Goal: Transaction & Acquisition: Purchase product/service

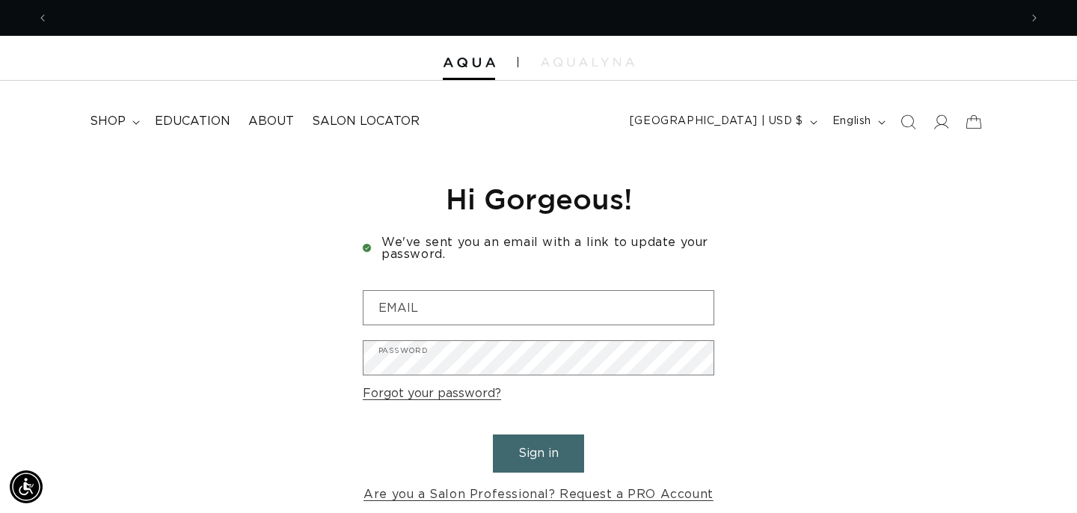
scroll to position [0, 971]
click at [115, 120] on span "shop" at bounding box center [108, 122] width 36 height 16
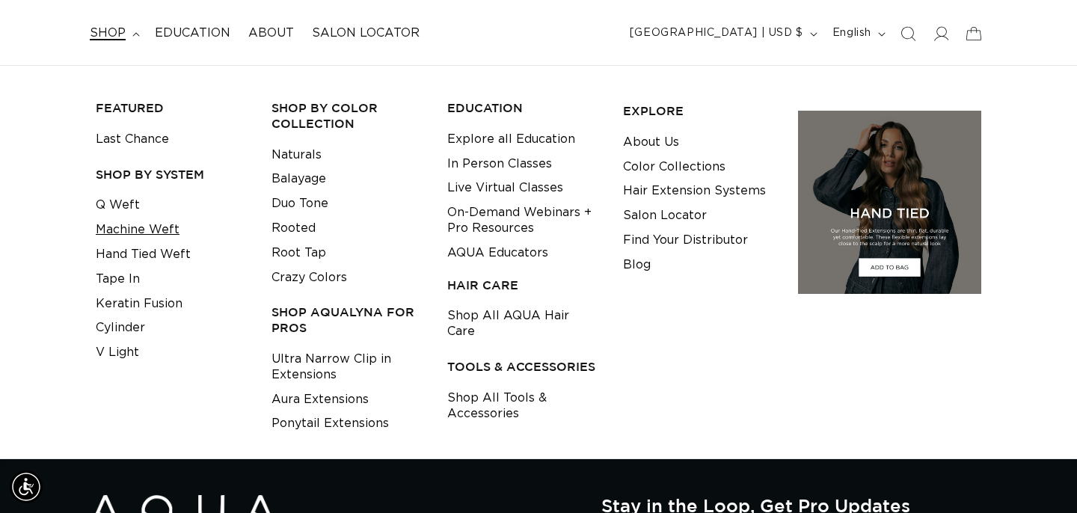
scroll to position [0, 1941]
click at [176, 225] on link "Machine Weft" at bounding box center [138, 230] width 84 height 25
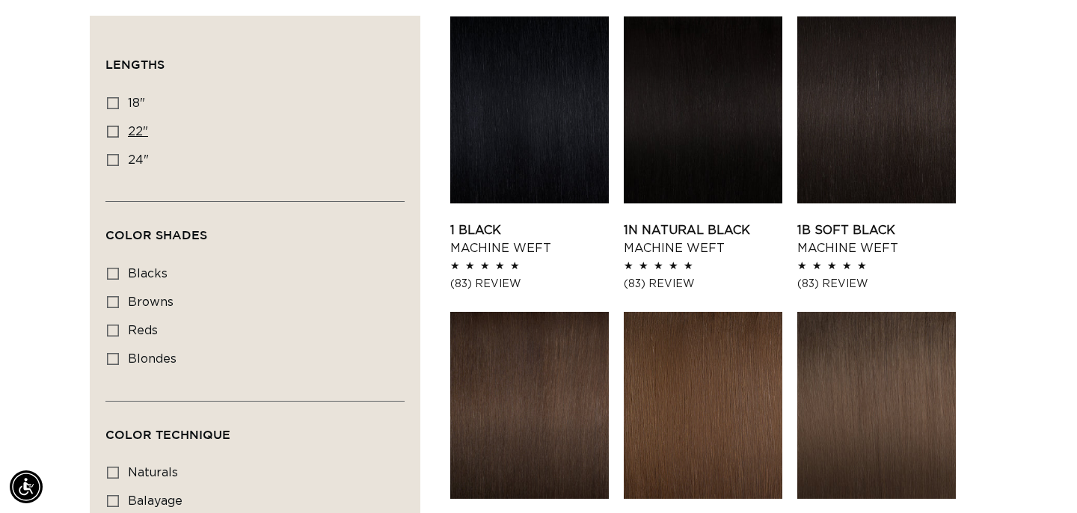
scroll to position [0, 971]
click at [122, 126] on label "22" 22" (33 products)" at bounding box center [250, 132] width 287 height 28
click at [119, 126] on input "22" 22" (33 products)" at bounding box center [113, 132] width 12 height 12
checkbox input "true"
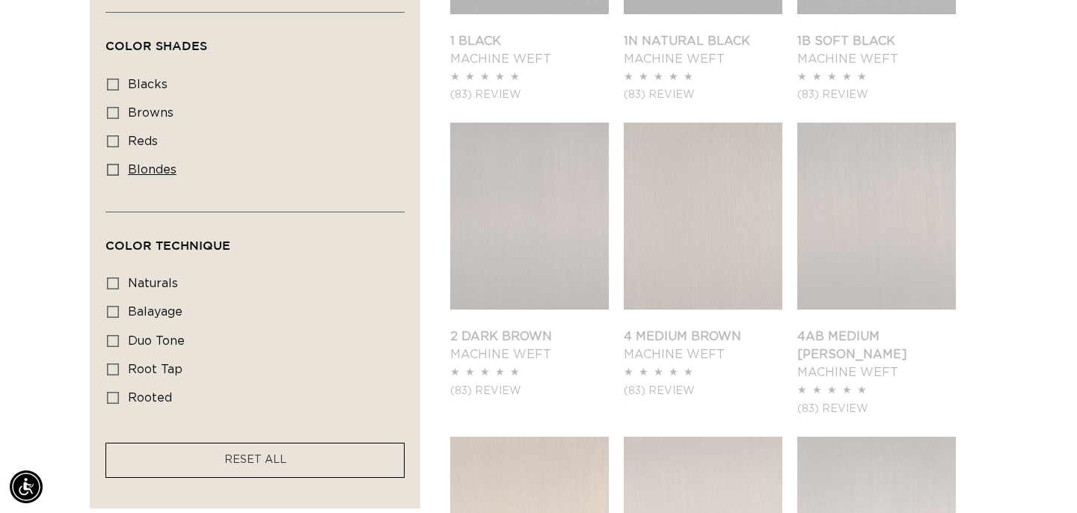
click at [170, 171] on span "blondes" at bounding box center [152, 170] width 49 height 12
click at [119, 171] on input "blondes blondes (20 products)" at bounding box center [113, 170] width 12 height 12
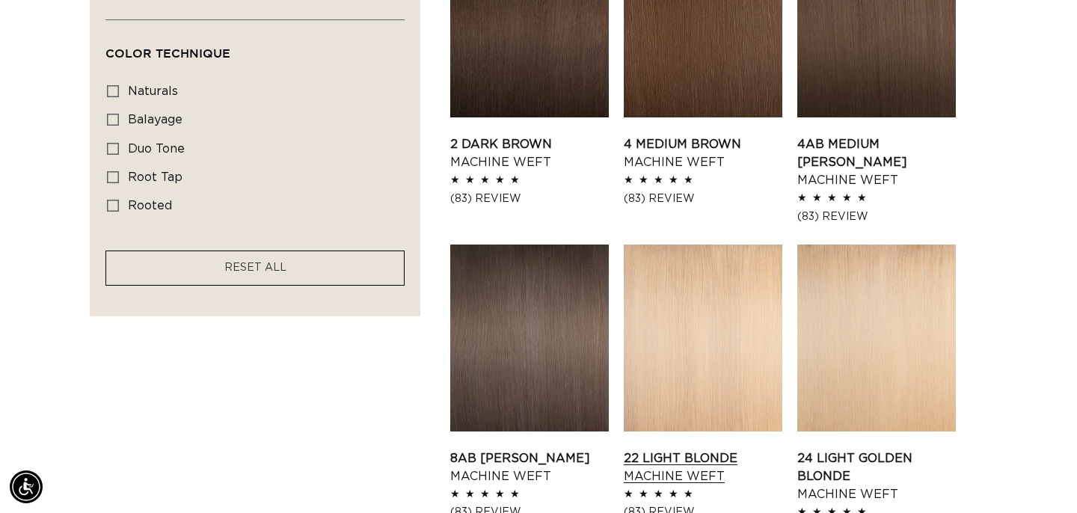
scroll to position [904, 0]
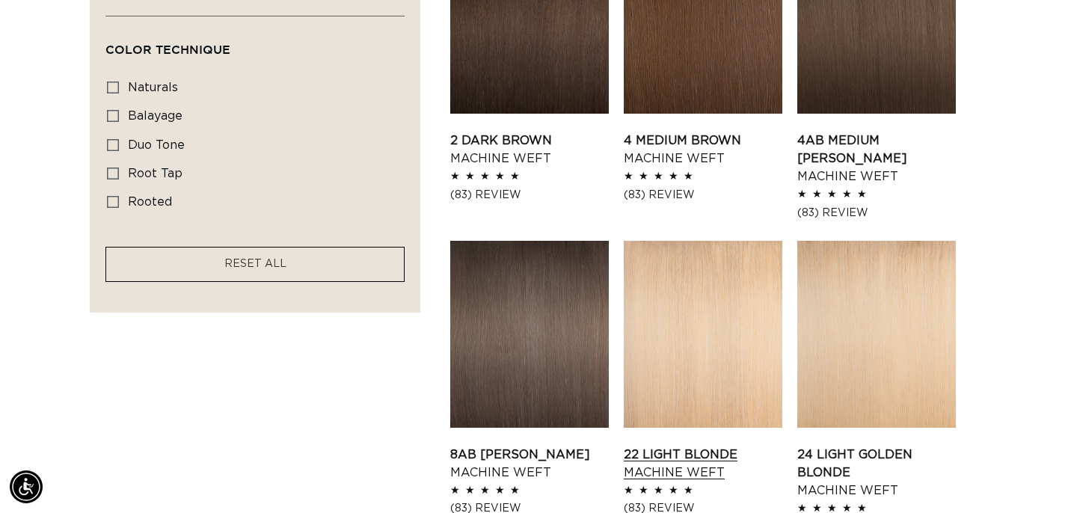
click at [686, 446] on link "22 Light Blonde Machine Weft" at bounding box center [703, 464] width 159 height 36
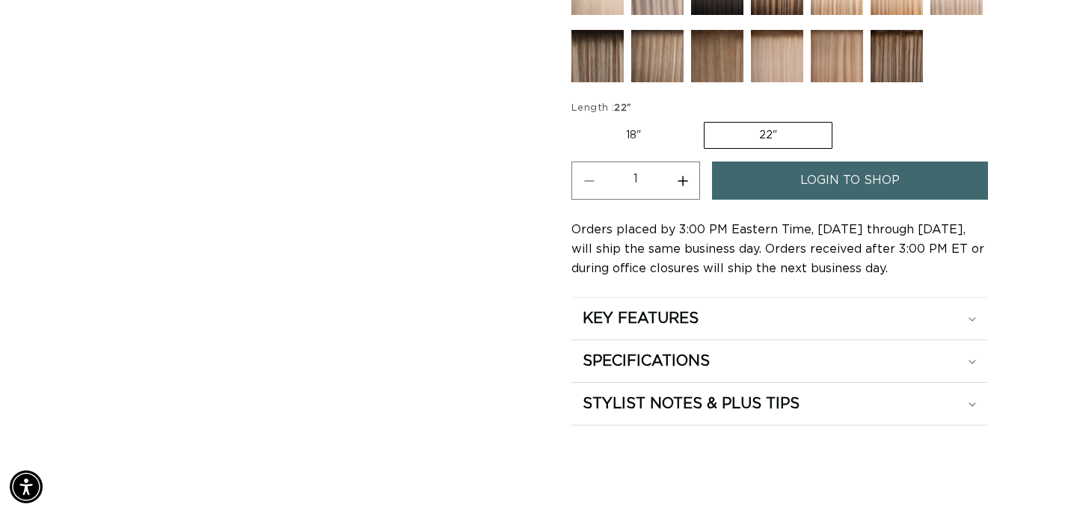
click at [791, 165] on link "login to shop" at bounding box center [850, 181] width 276 height 38
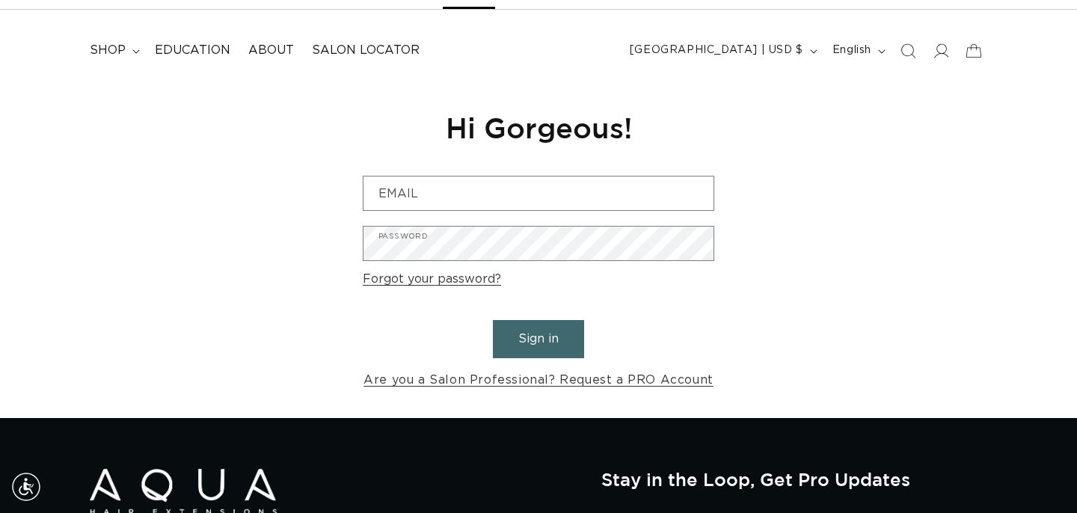
scroll to position [102, 0]
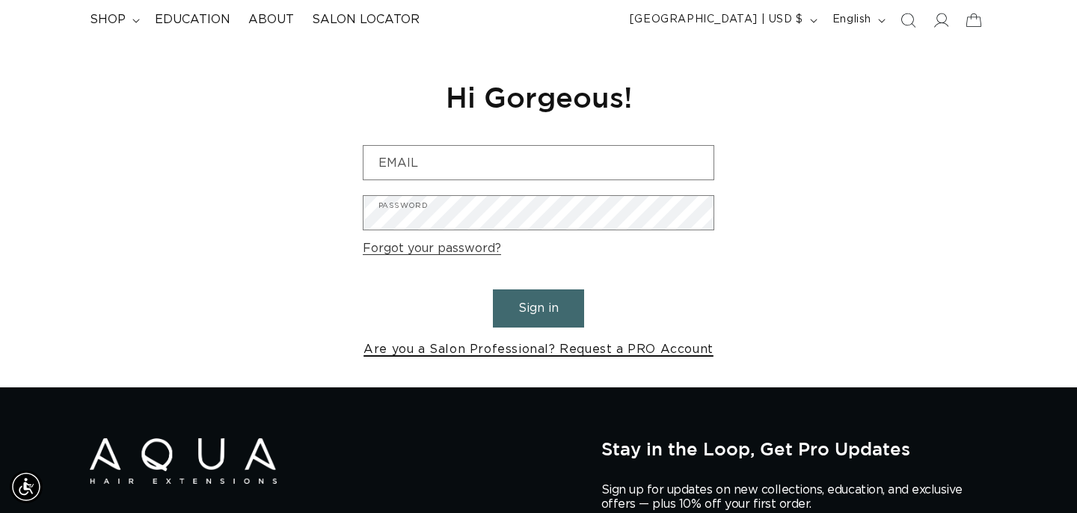
click at [637, 342] on link "Are you a Salon Professional? Request a PRO Account" at bounding box center [538, 350] width 350 height 22
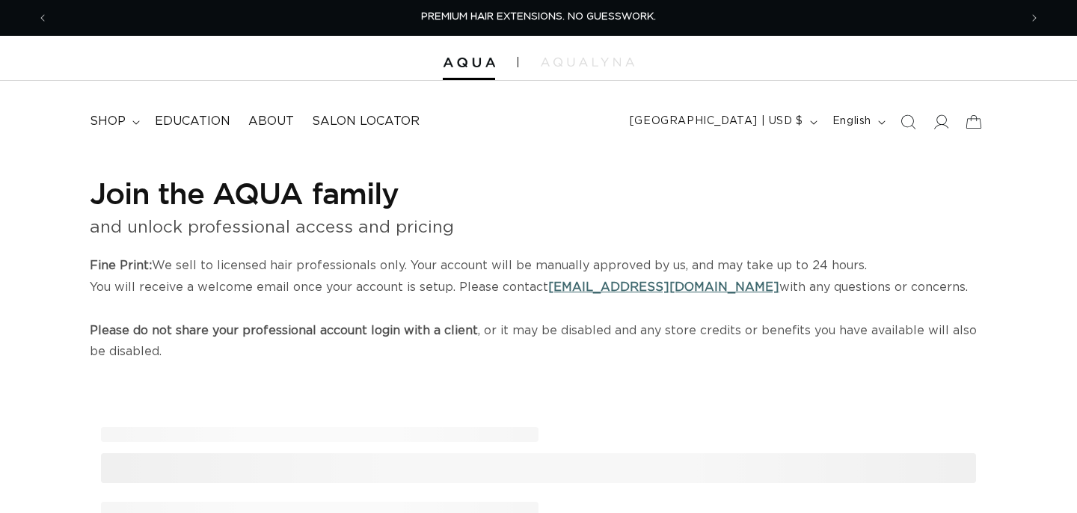
scroll to position [98, 0]
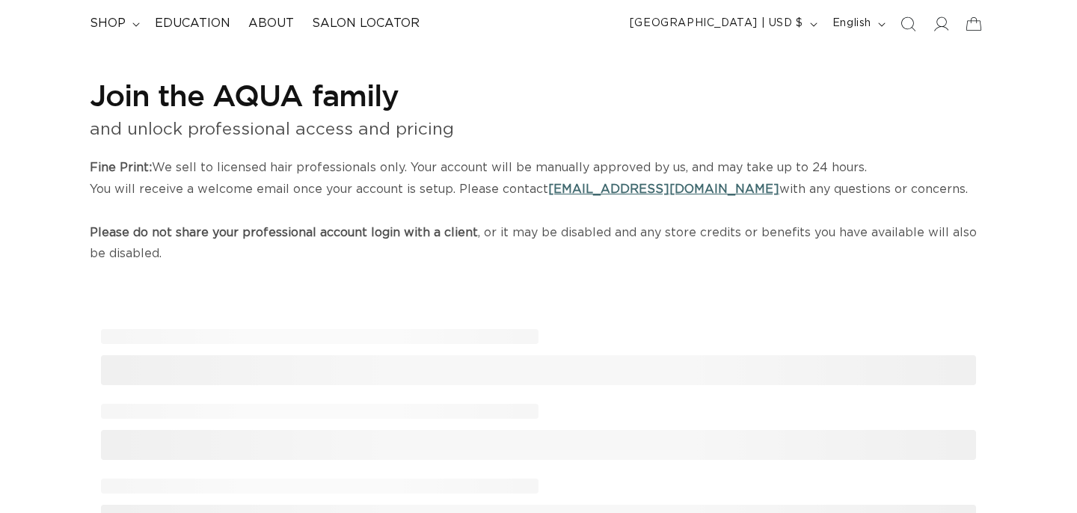
select select "US"
select select "[GEOGRAPHIC_DATA]"
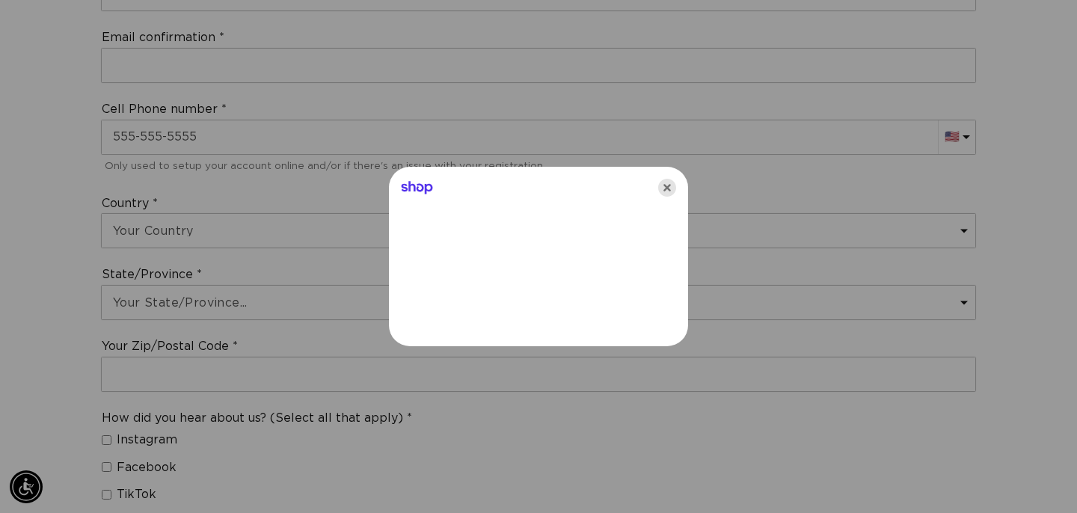
scroll to position [0, 1941]
click at [620, 185] on div "Shop" at bounding box center [538, 185] width 299 height 36
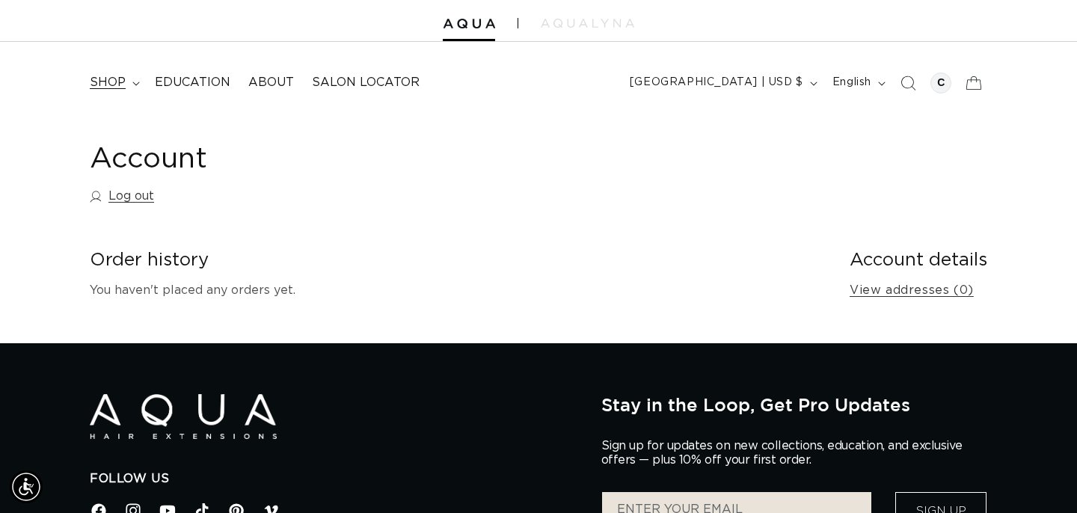
click at [126, 77] on summary "shop" at bounding box center [113, 83] width 65 height 34
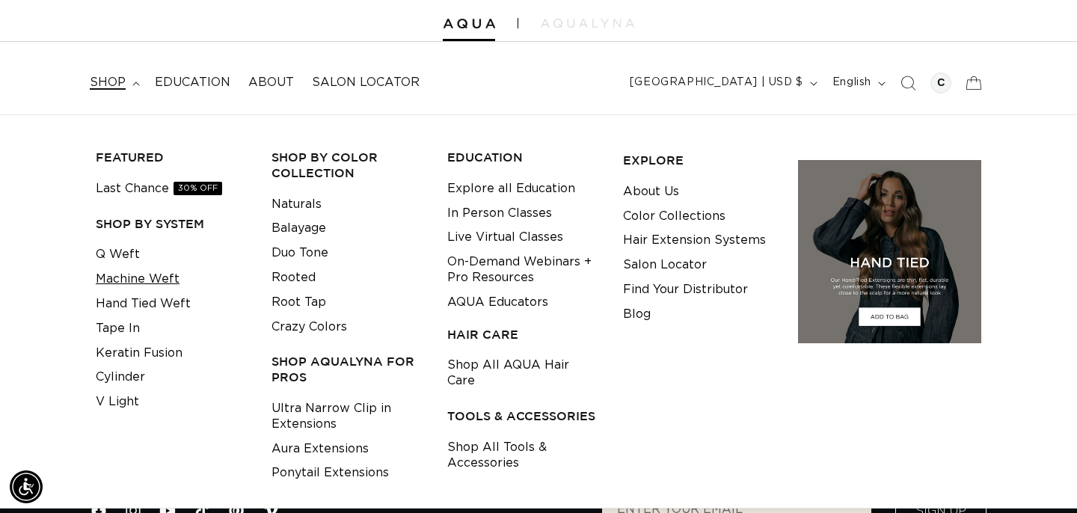
click at [153, 274] on link "Machine Weft" at bounding box center [138, 279] width 84 height 25
click at [161, 273] on link "Machine Weft" at bounding box center [138, 279] width 84 height 25
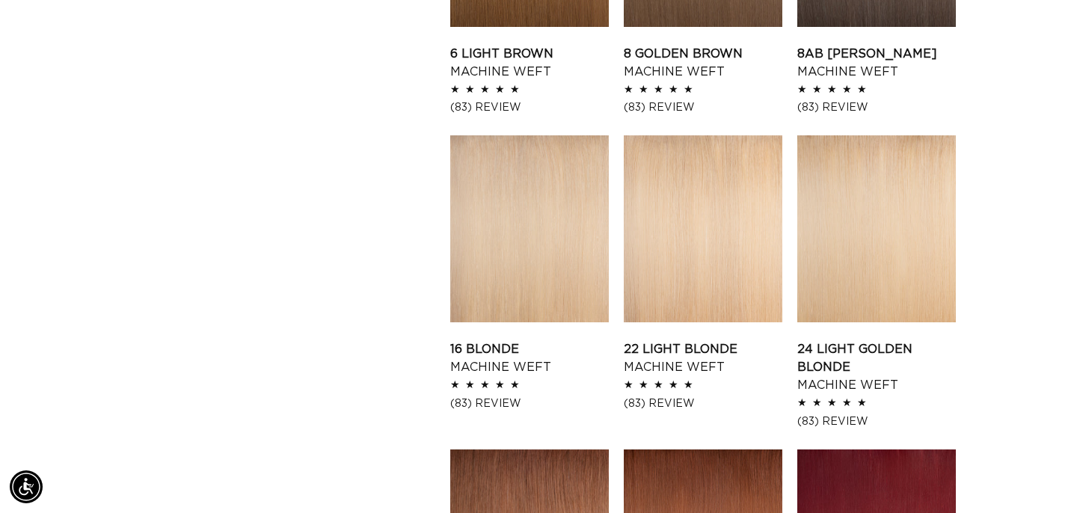
scroll to position [0, 971]
click at [628, 340] on link "22 Light Blonde Machine Weft" at bounding box center [703, 358] width 159 height 36
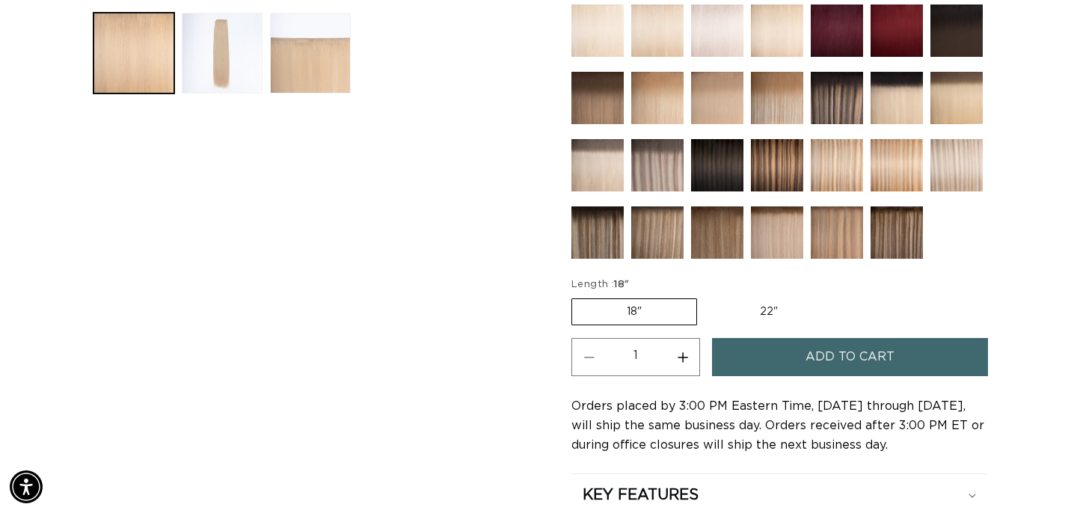
scroll to position [614, 0]
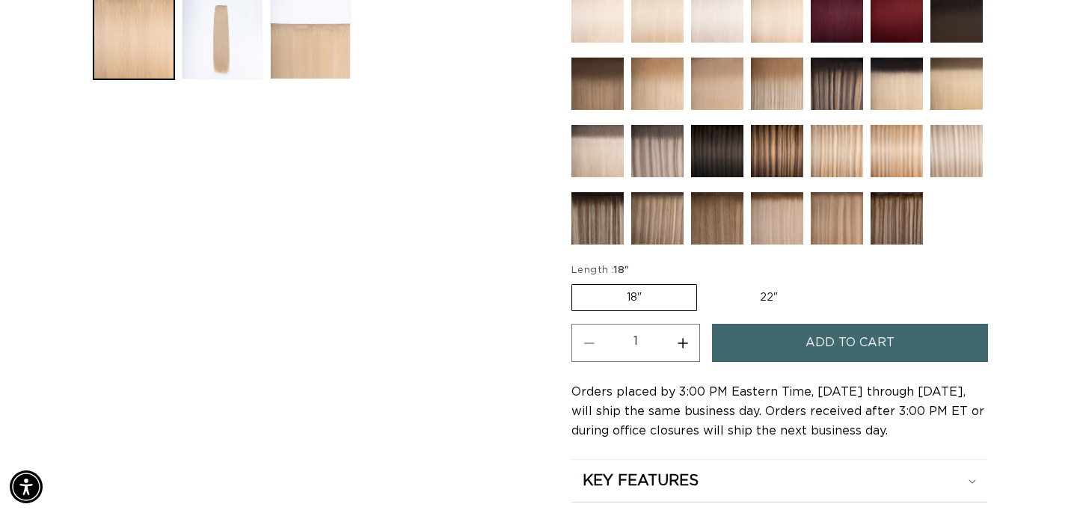
drag, startPoint x: 850, startPoint y: 353, endPoint x: 879, endPoint y: 289, distance: 70.2
click at [879, 289] on section "22 Light Blonde - Machine Weft Speed: Our Machine Weft Extensions are the faste…" at bounding box center [779, 97] width 416 height 980
click at [736, 304] on label "22" Variant sold out or unavailable" at bounding box center [768, 297] width 127 height 25
click at [705, 282] on input "22" Variant sold out or unavailable" at bounding box center [704, 281] width 1 height 1
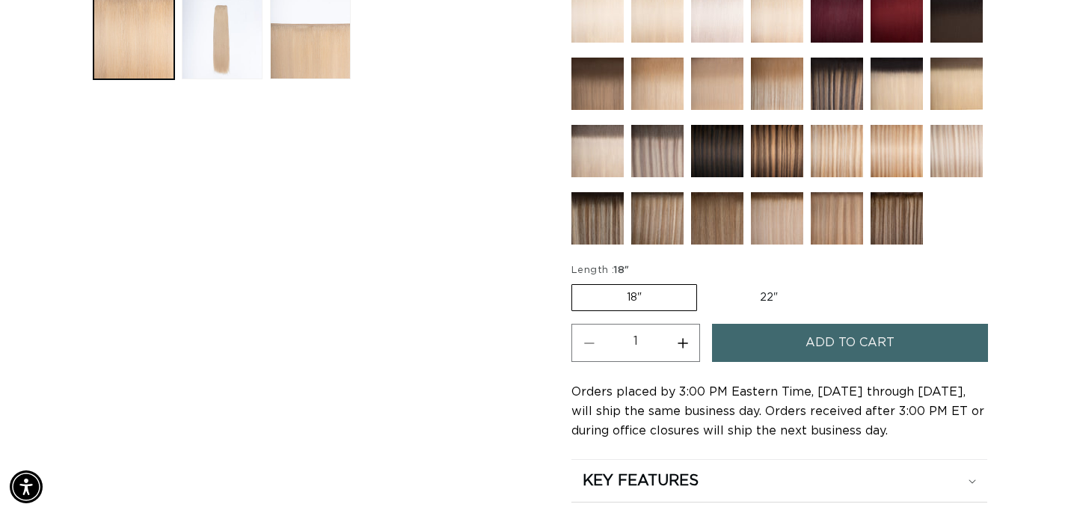
radio input "true"
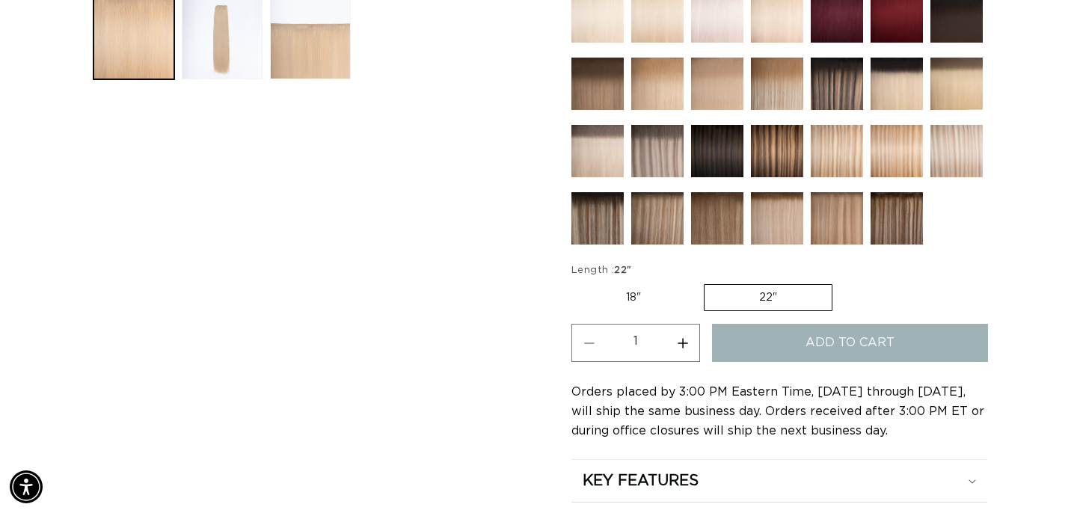
click at [672, 298] on label "18" Variant sold out or unavailable" at bounding box center [633, 297] width 124 height 25
click at [576, 282] on input "18" Variant sold out or unavailable" at bounding box center [575, 281] width 1 height 1
radio input "true"
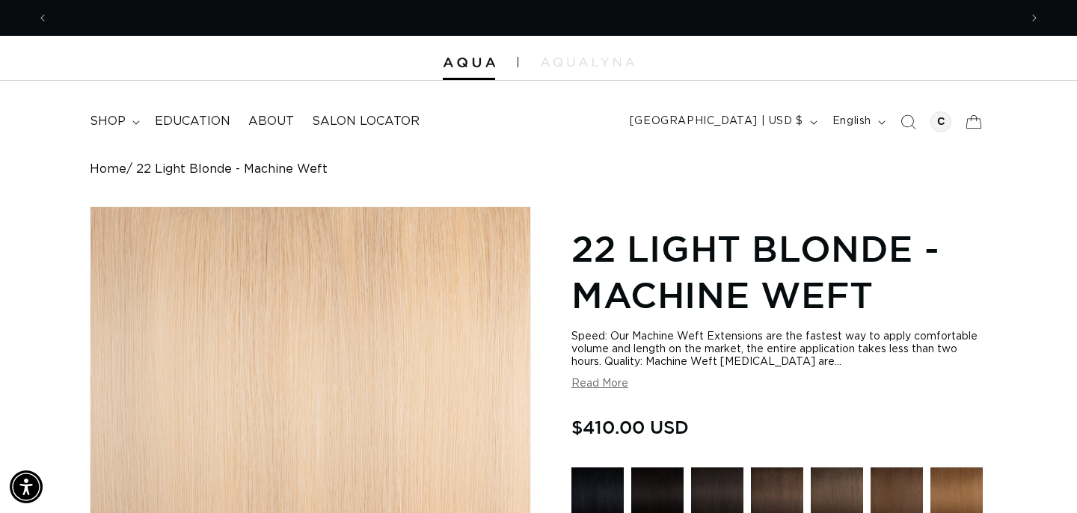
scroll to position [0, 0]
click at [120, 117] on span "shop" at bounding box center [108, 122] width 36 height 16
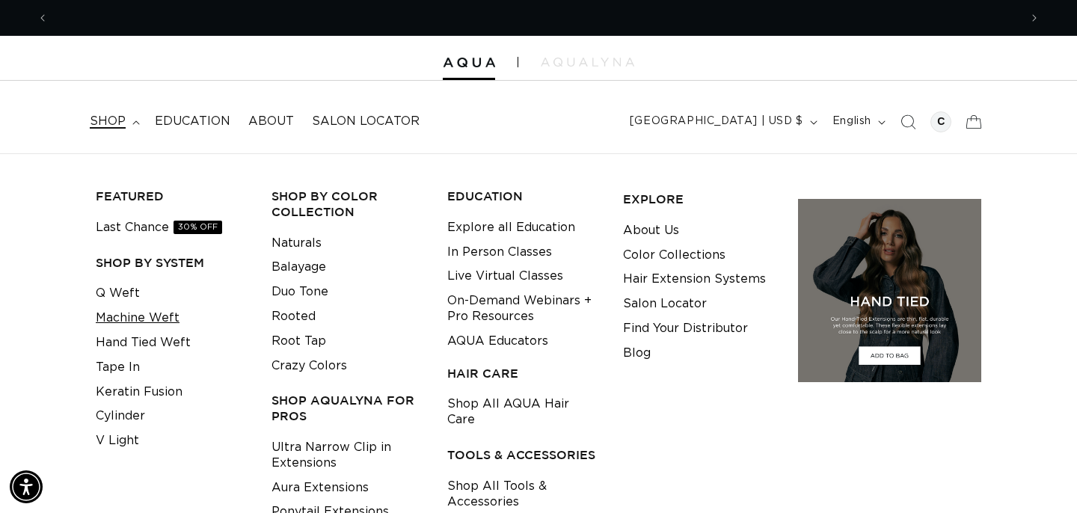
click at [167, 315] on link "Machine Weft" at bounding box center [138, 318] width 84 height 25
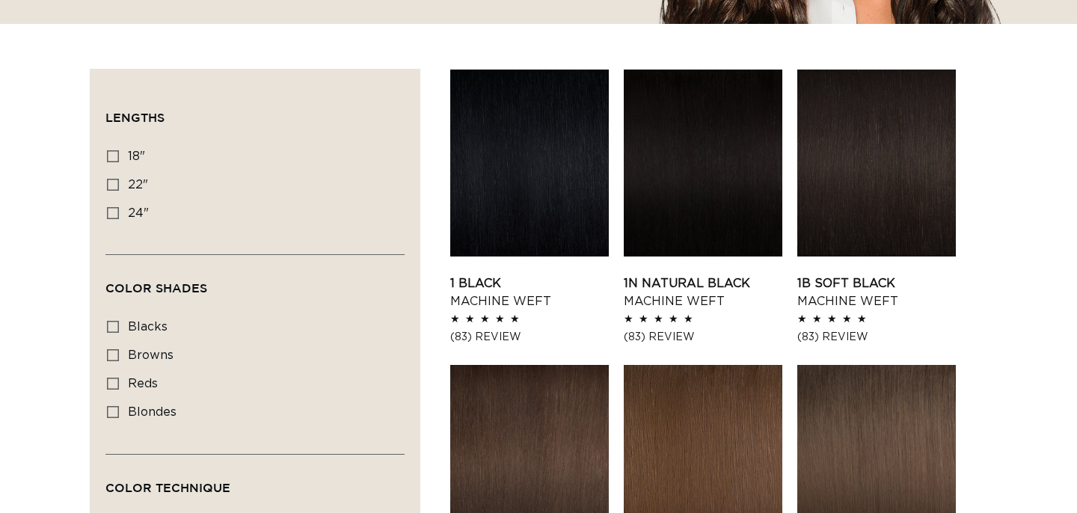
scroll to position [465, 0]
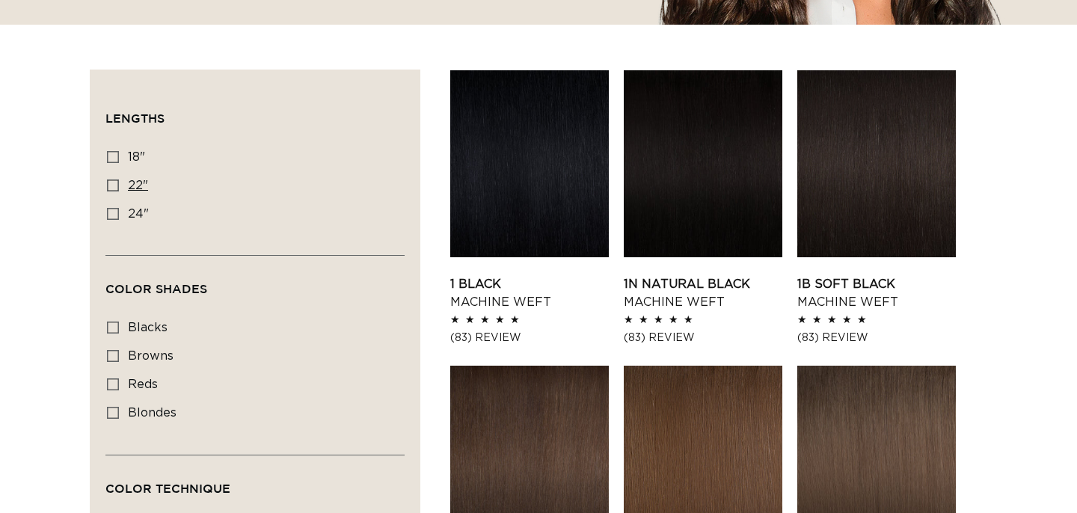
click at [125, 187] on label "22" 22" (33 products)" at bounding box center [250, 186] width 287 height 28
click at [119, 187] on input "22" 22" (33 products)" at bounding box center [113, 185] width 12 height 12
checkbox input "true"
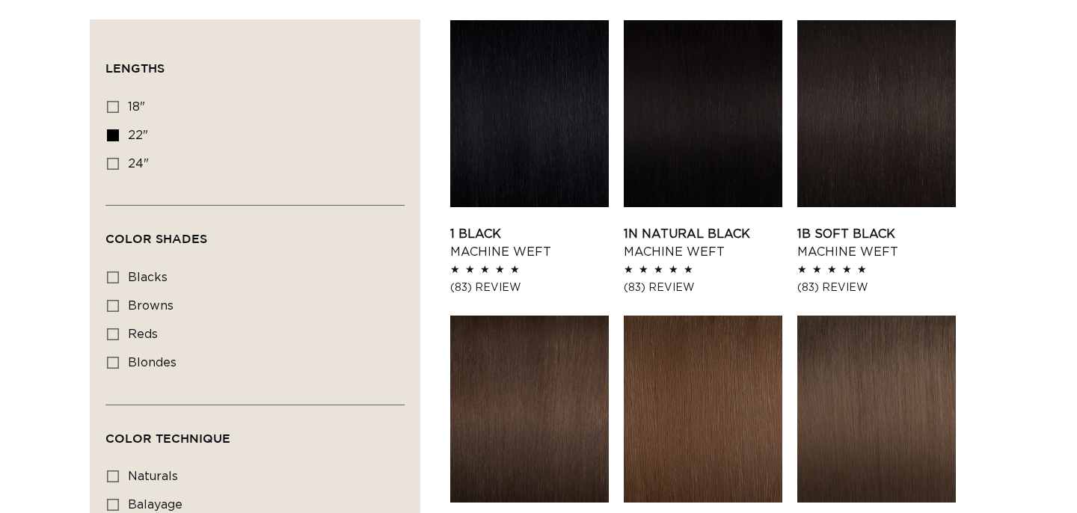
scroll to position [523, 0]
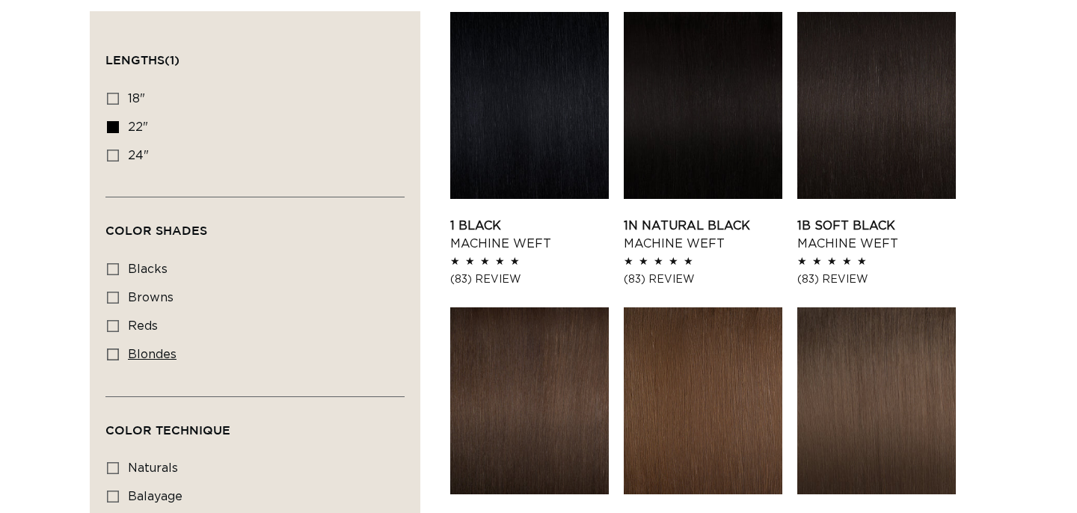
click at [159, 359] on span "blondes" at bounding box center [152, 354] width 49 height 12
click at [119, 359] on input "blondes blondes (18 products)" at bounding box center [113, 354] width 12 height 12
checkbox input "true"
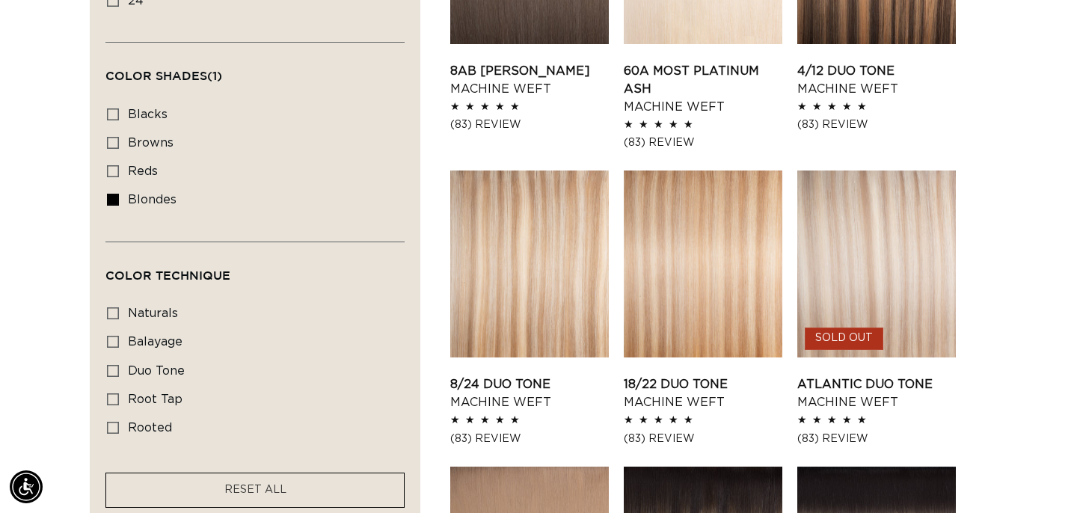
scroll to position [679, 0]
click at [544, 375] on link "8/24 Duo Tone Machine Weft" at bounding box center [529, 393] width 159 height 36
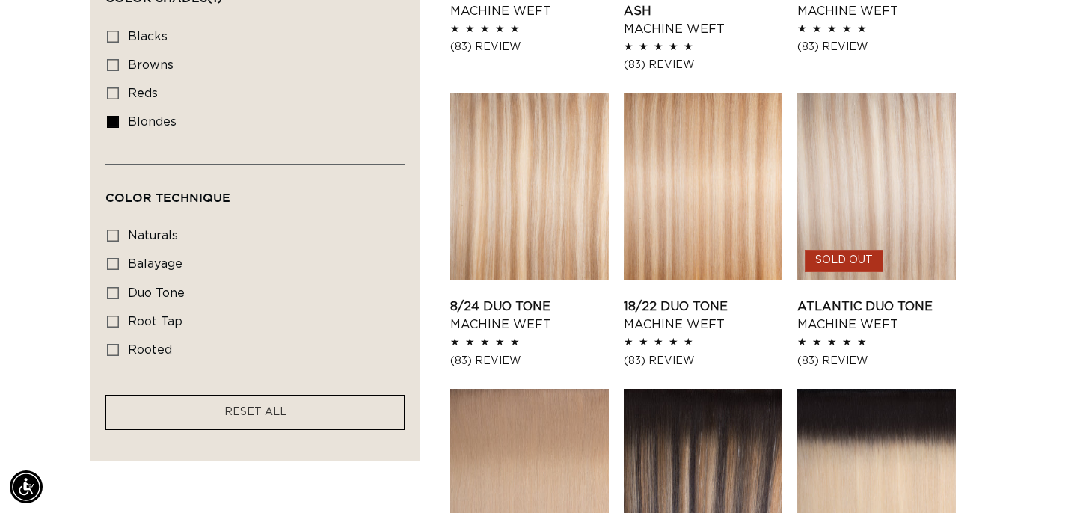
scroll to position [0, 1941]
click at [526, 314] on link "8/24 Duo Tone Machine Weft" at bounding box center [529, 316] width 159 height 36
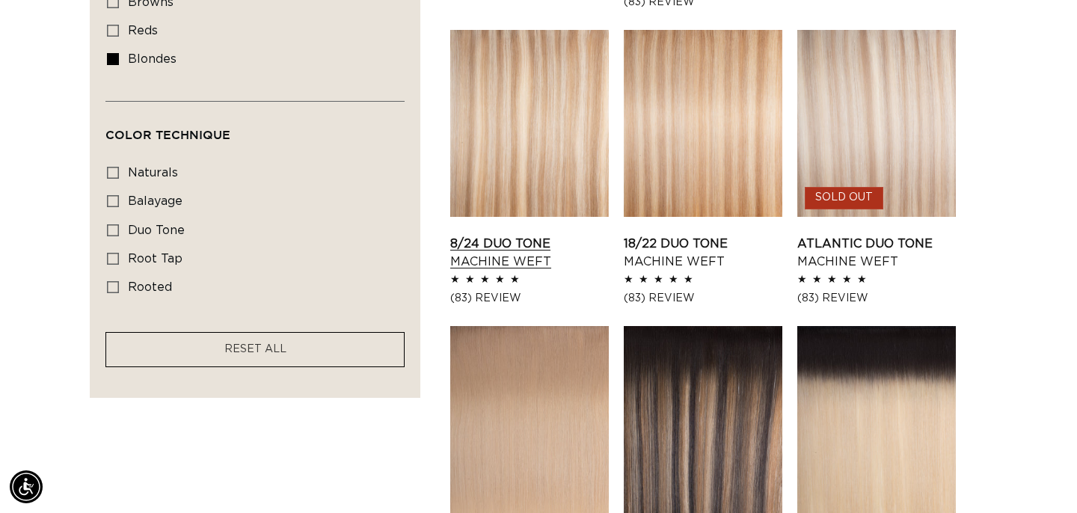
scroll to position [0, 971]
click at [559, 235] on link "8/24 Duo Tone Machine Weft" at bounding box center [529, 253] width 159 height 36
click at [535, 235] on link "8/24 Duo Tone Machine Weft" at bounding box center [529, 253] width 159 height 36
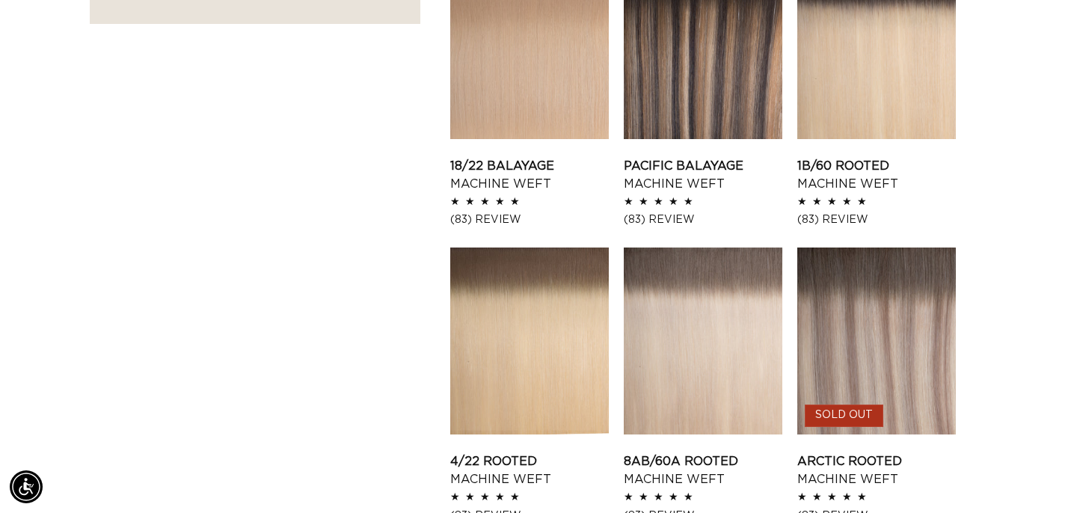
scroll to position [1182, 0]
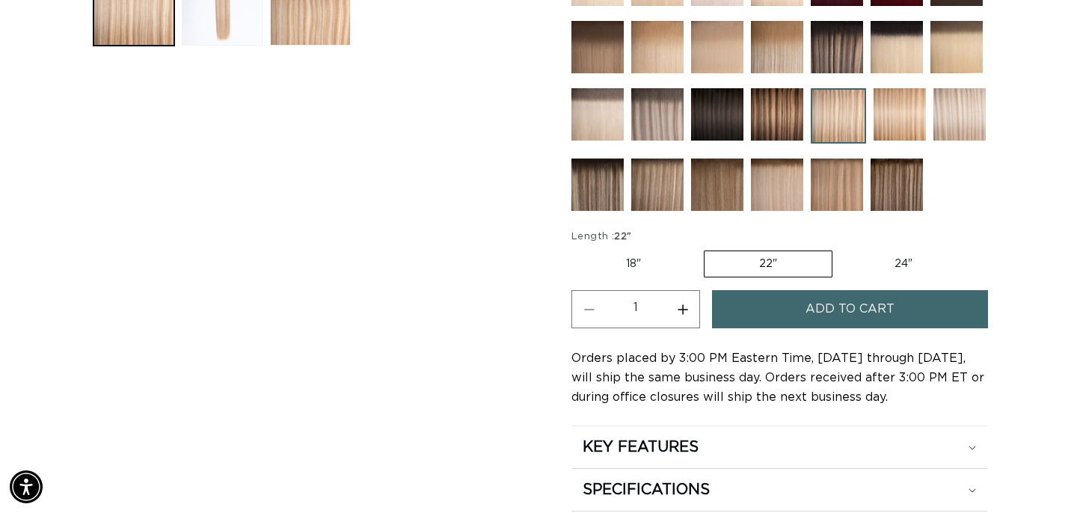
scroll to position [0, 1941]
click at [683, 306] on button "Increase quantity for 8/24 Duo Tone - Machine Weft" at bounding box center [683, 309] width 34 height 38
type input "2"
click at [742, 310] on button "Add to cart" at bounding box center [850, 309] width 276 height 38
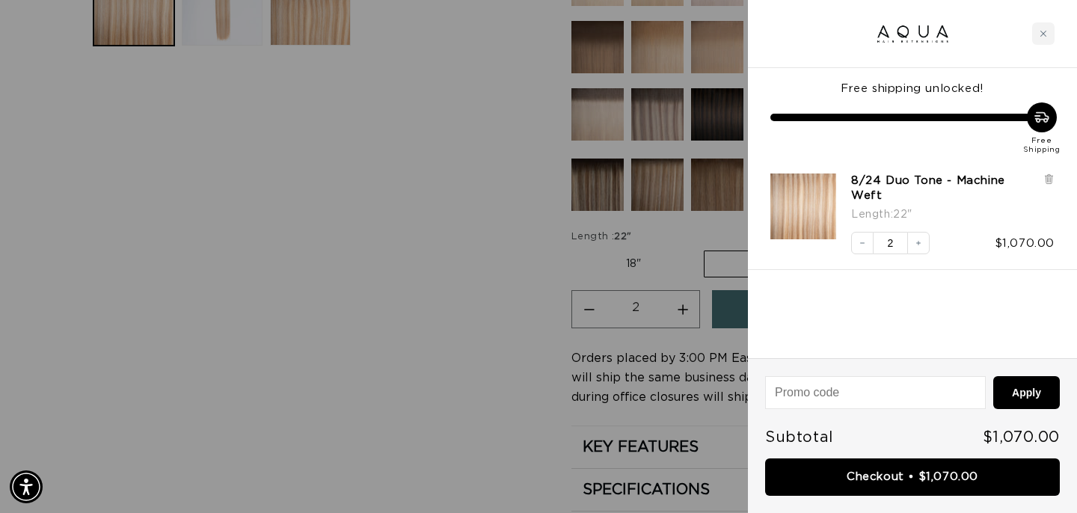
scroll to position [0, 971]
click at [580, 158] on div at bounding box center [538, 256] width 1077 height 513
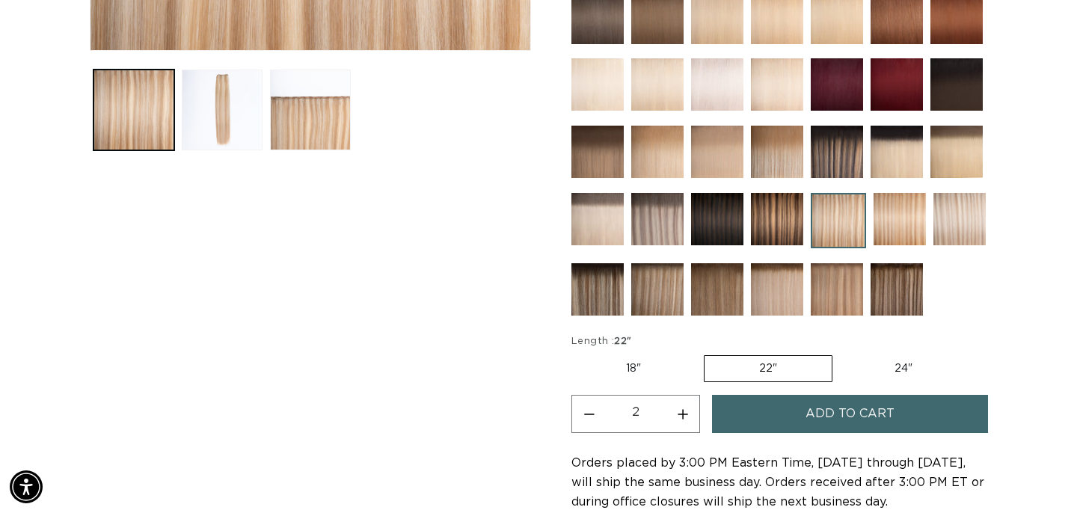
scroll to position [0, 1941]
click at [662, 143] on img at bounding box center [657, 152] width 52 height 52
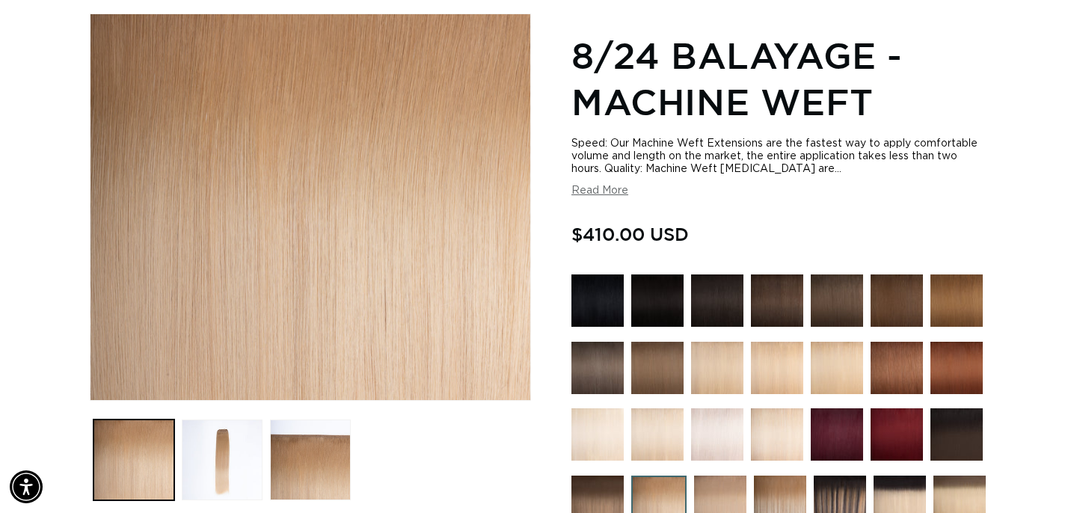
scroll to position [186, 0]
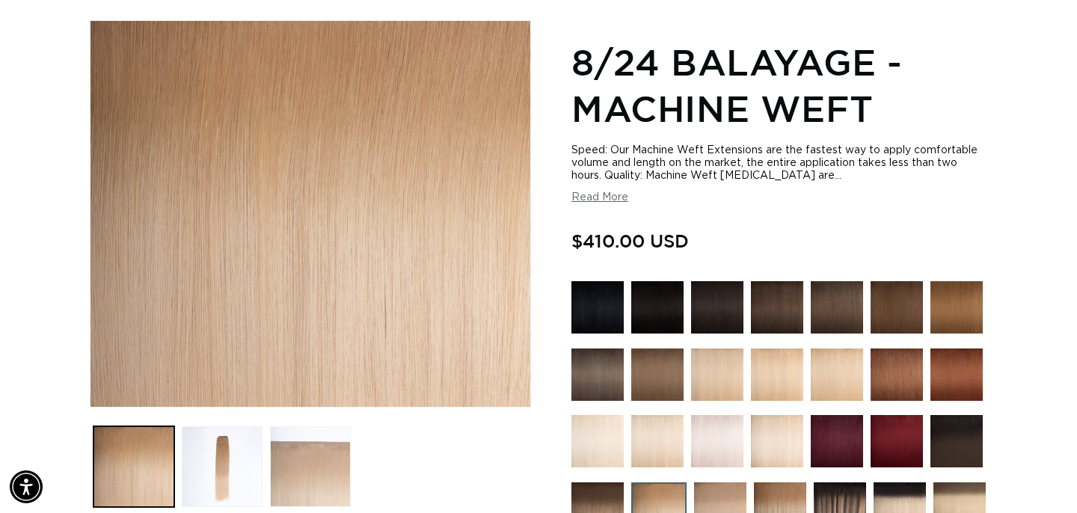
click at [312, 447] on button "Load image 3 in gallery view" at bounding box center [310, 466] width 81 height 81
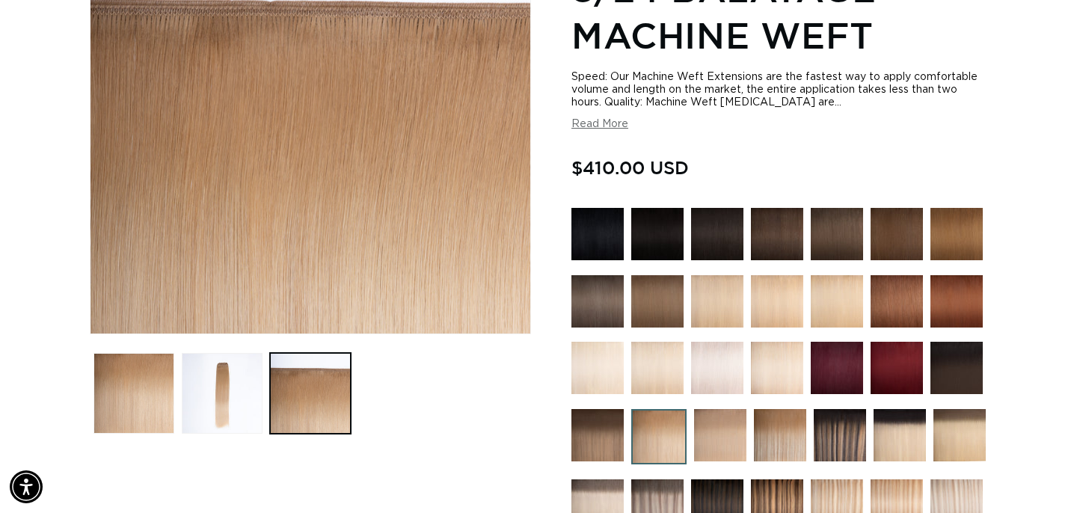
scroll to position [262, 0]
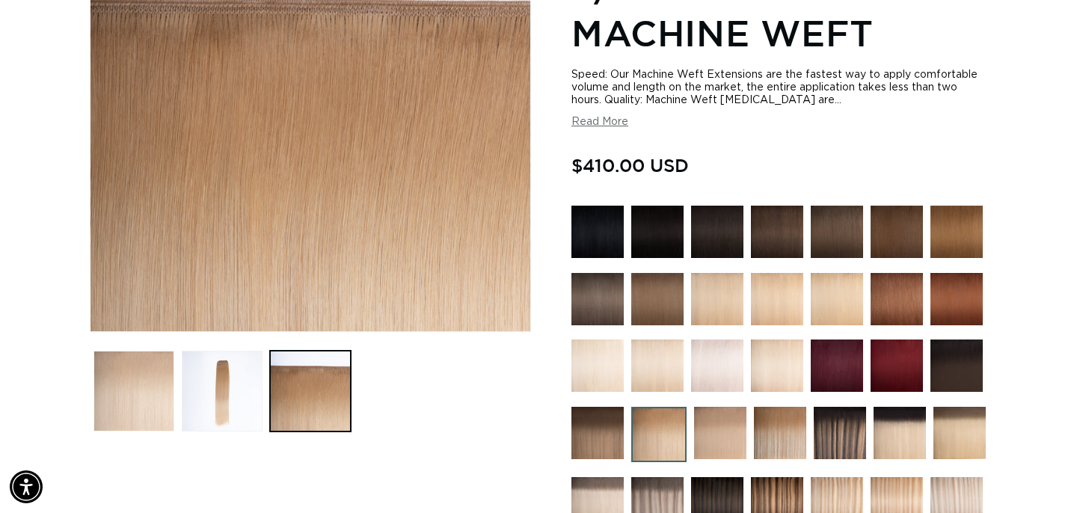
click at [150, 391] on button "Load image 1 in gallery view" at bounding box center [133, 391] width 81 height 81
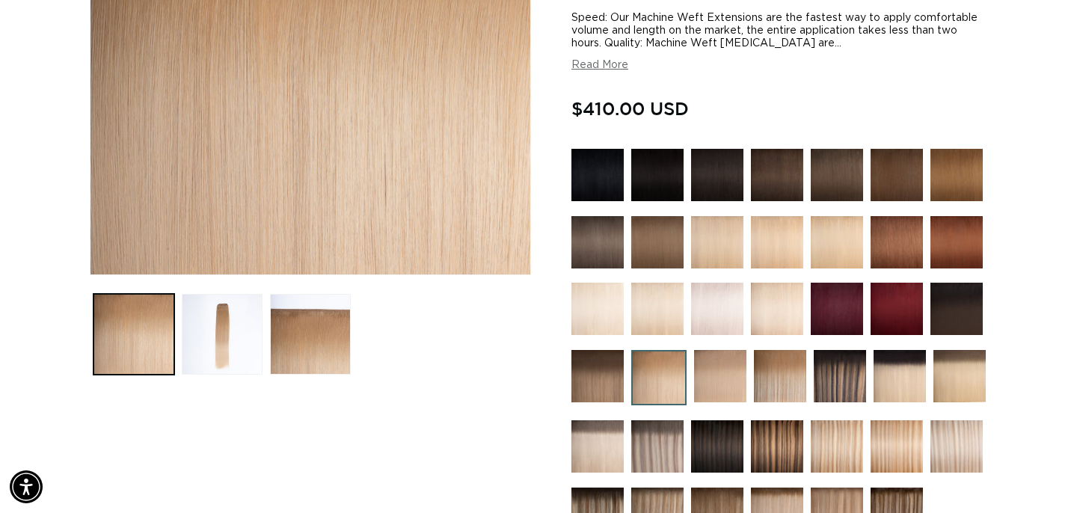
scroll to position [345, 0]
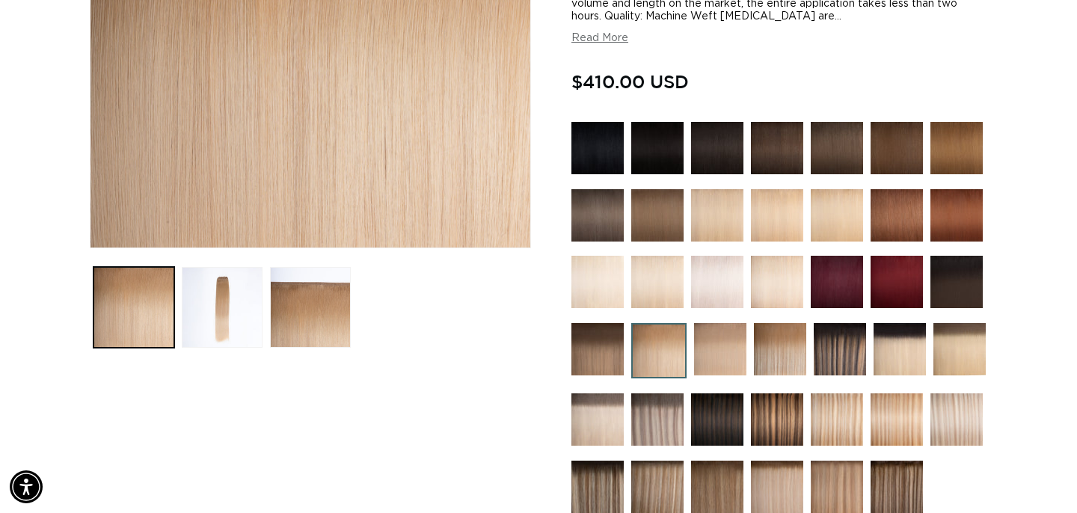
click at [713, 362] on img at bounding box center [720, 349] width 52 height 52
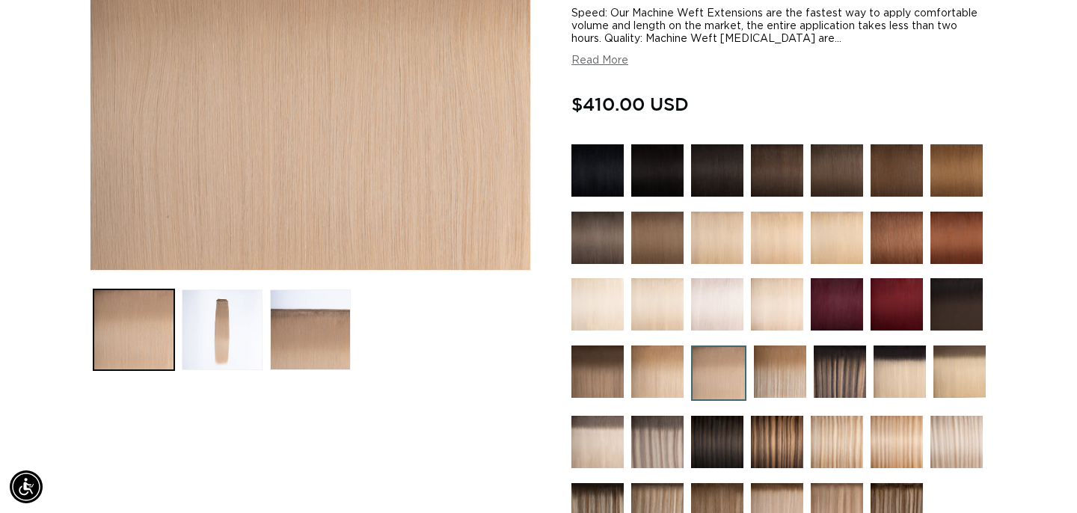
scroll to position [346, 0]
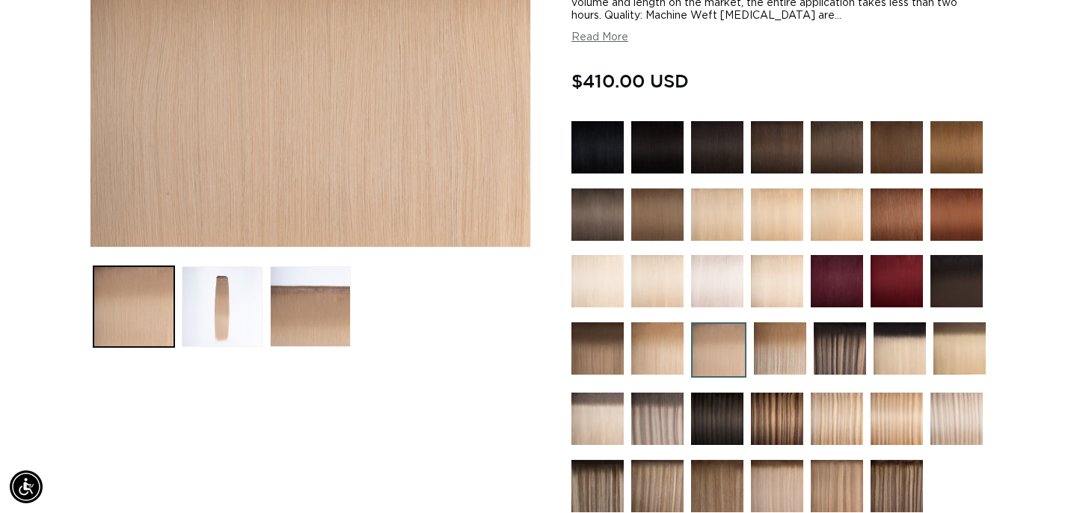
click at [961, 347] on img at bounding box center [959, 348] width 52 height 52
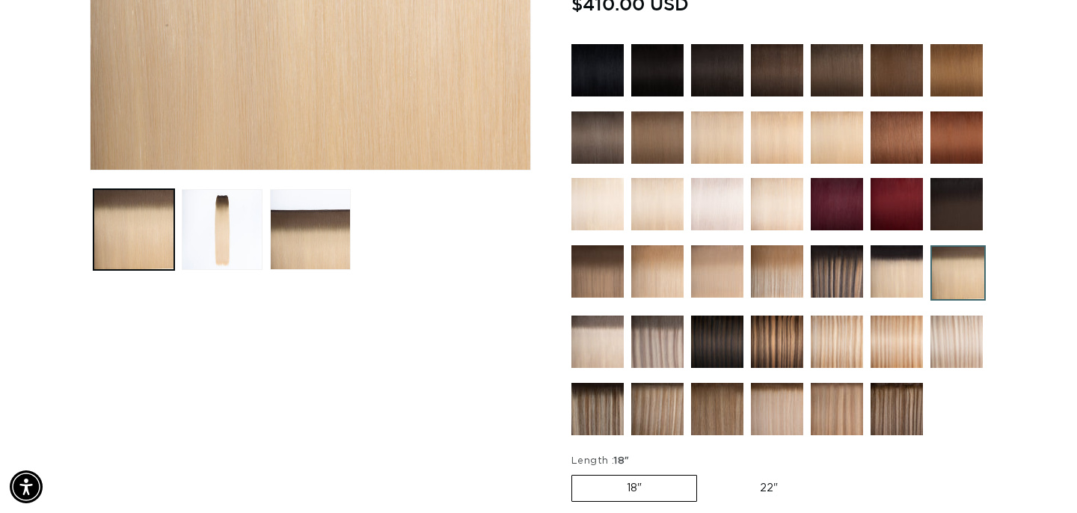
scroll to position [426, 0]
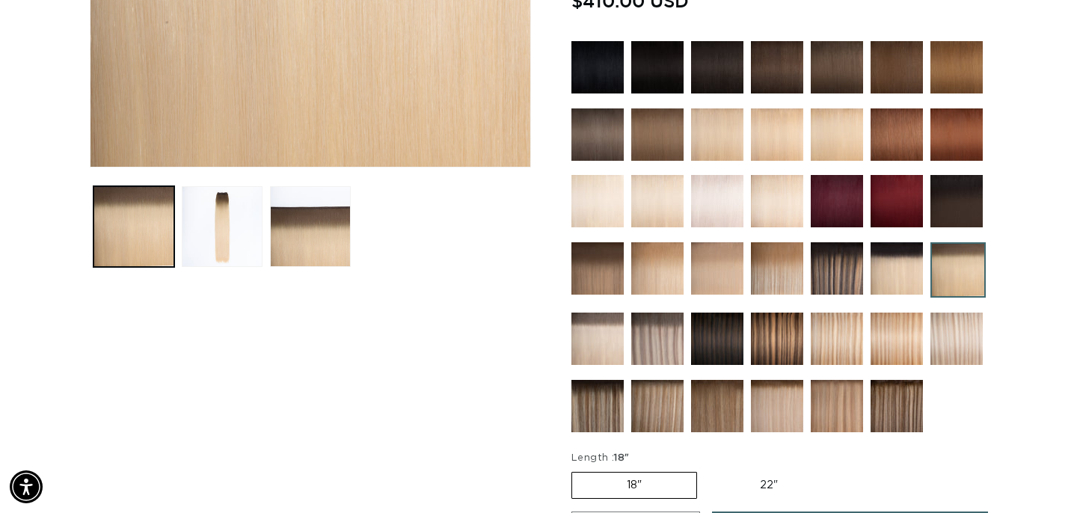
click at [787, 405] on img at bounding box center [777, 406] width 52 height 52
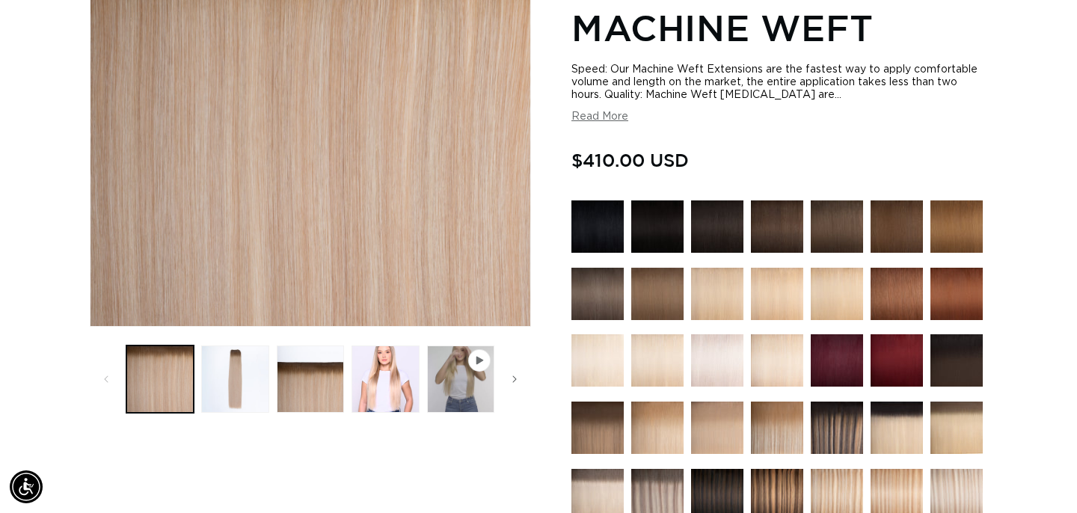
scroll to position [266, 0]
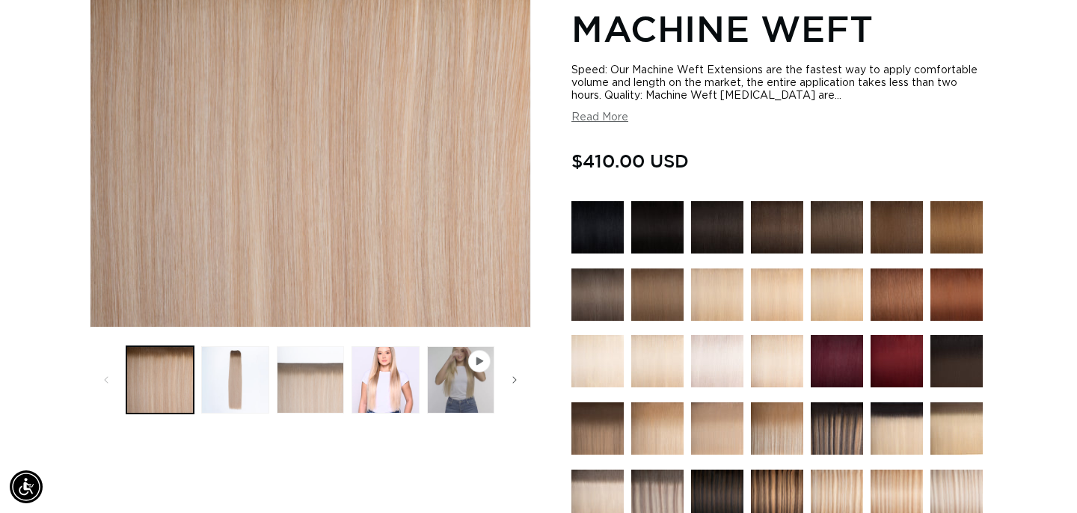
click at [315, 367] on button "Load image 3 in gallery view" at bounding box center [310, 379] width 67 height 67
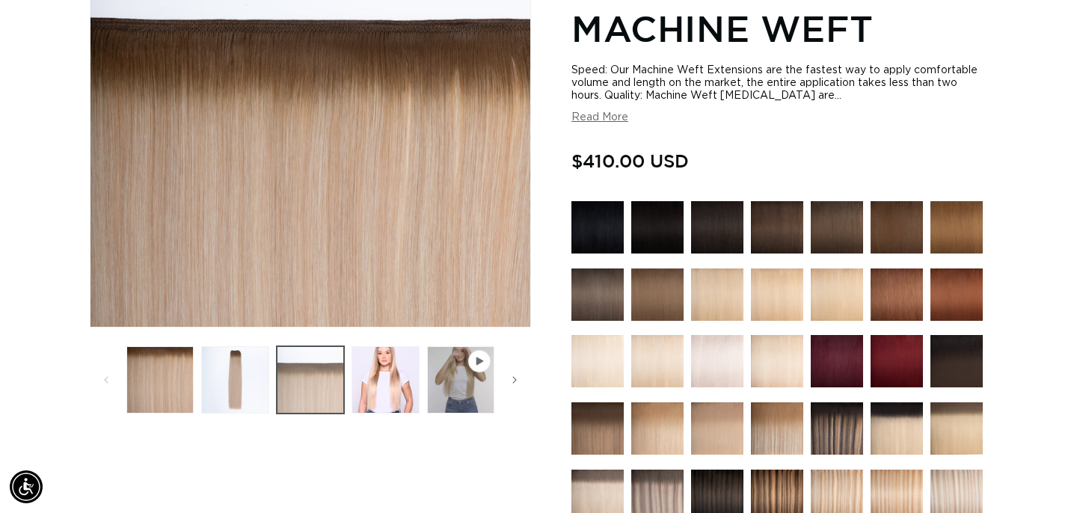
scroll to position [206, 0]
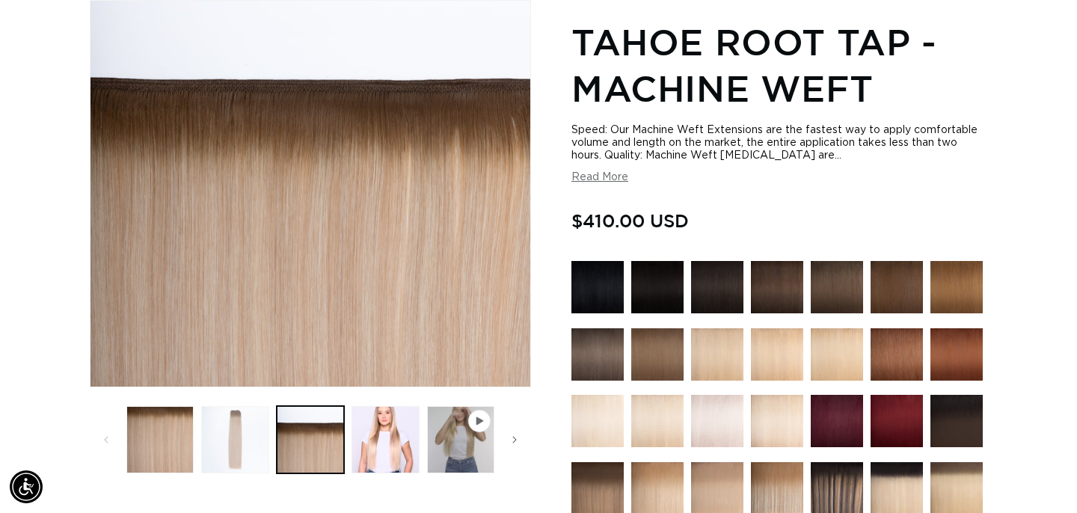
click at [240, 430] on button "Load image 2 in gallery view" at bounding box center [234, 439] width 67 height 67
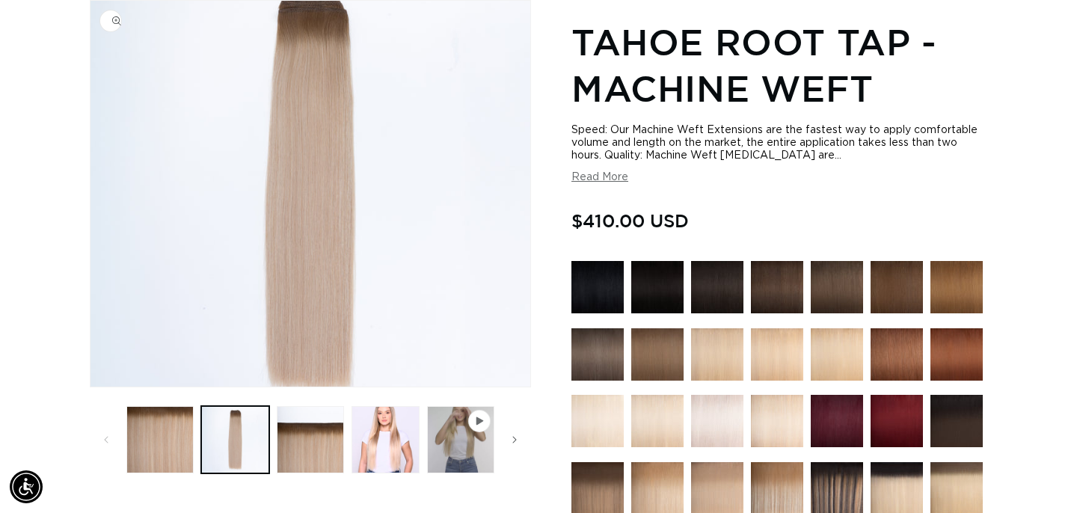
scroll to position [0, 0]
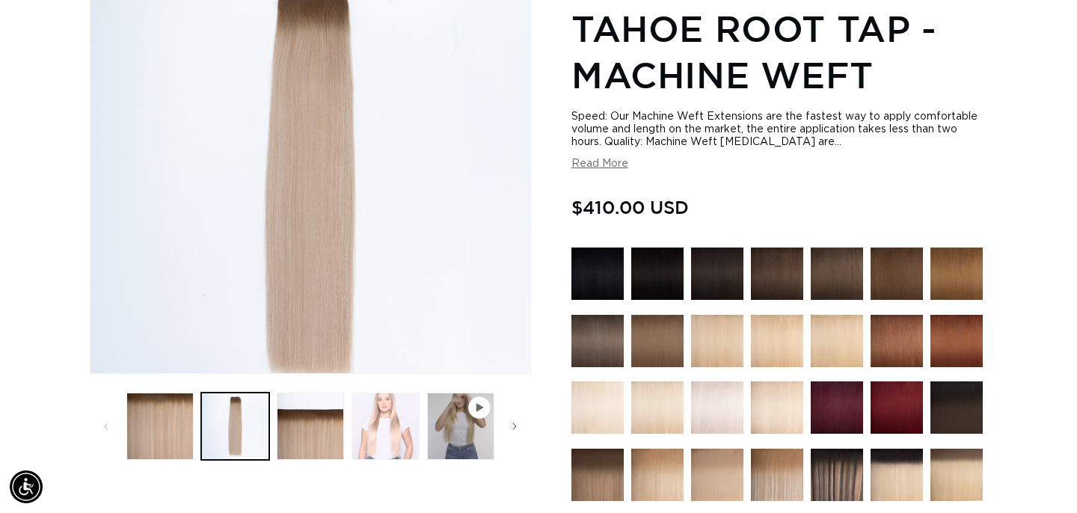
click at [385, 436] on button "Load image 4 in gallery view" at bounding box center [384, 426] width 67 height 67
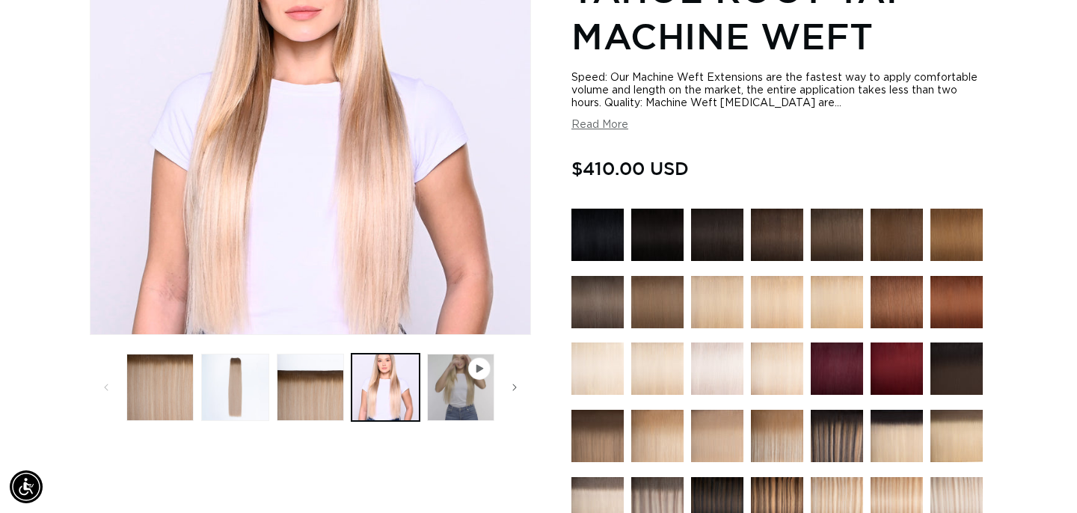
scroll to position [262, 0]
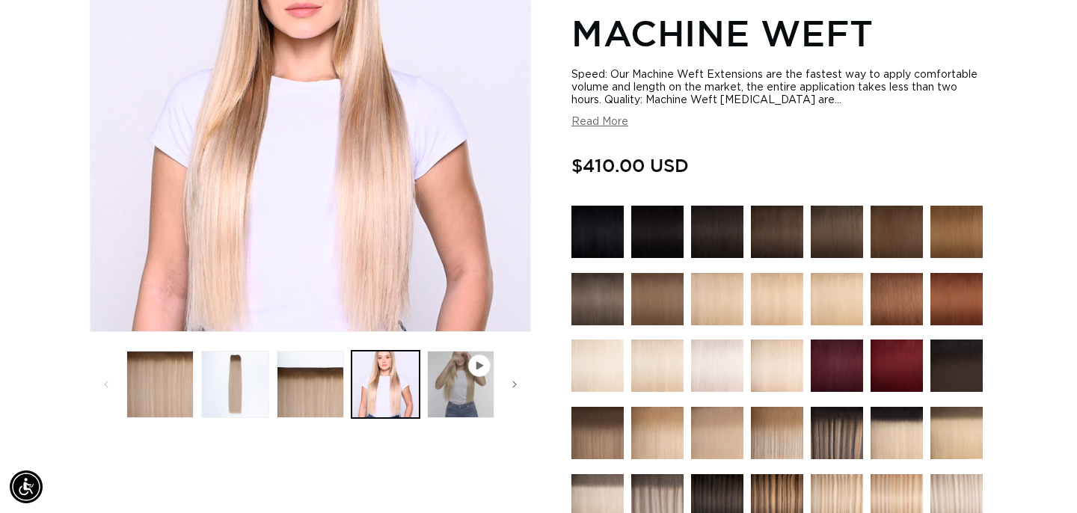
click at [668, 446] on img at bounding box center [657, 433] width 52 height 52
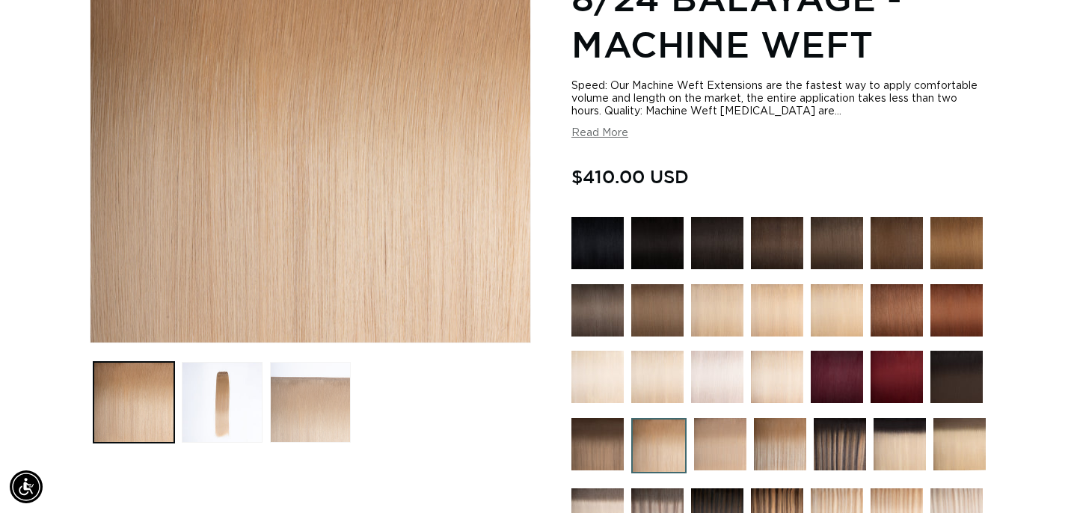
click at [327, 369] on button "Load image 3 in gallery view" at bounding box center [310, 402] width 81 height 81
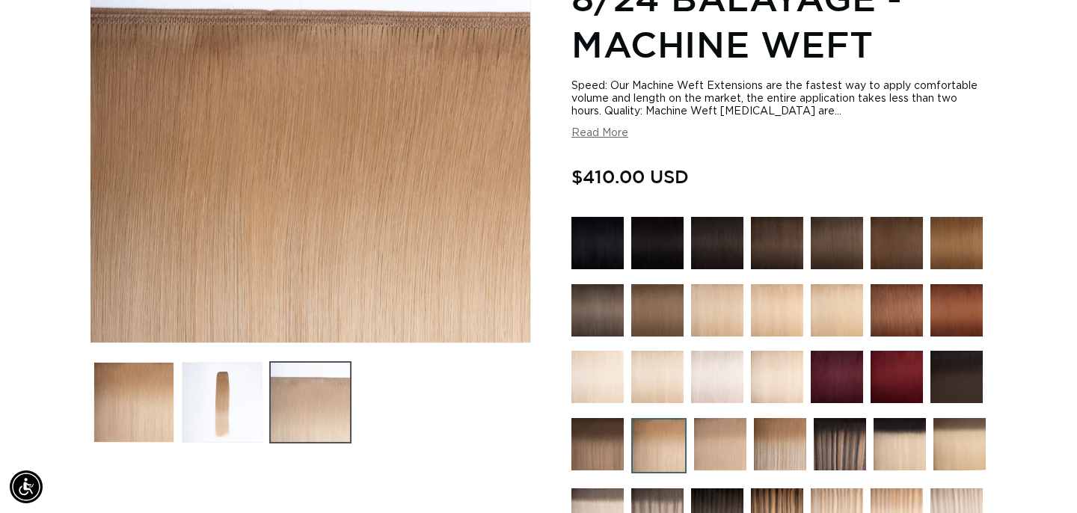
scroll to position [206, 0]
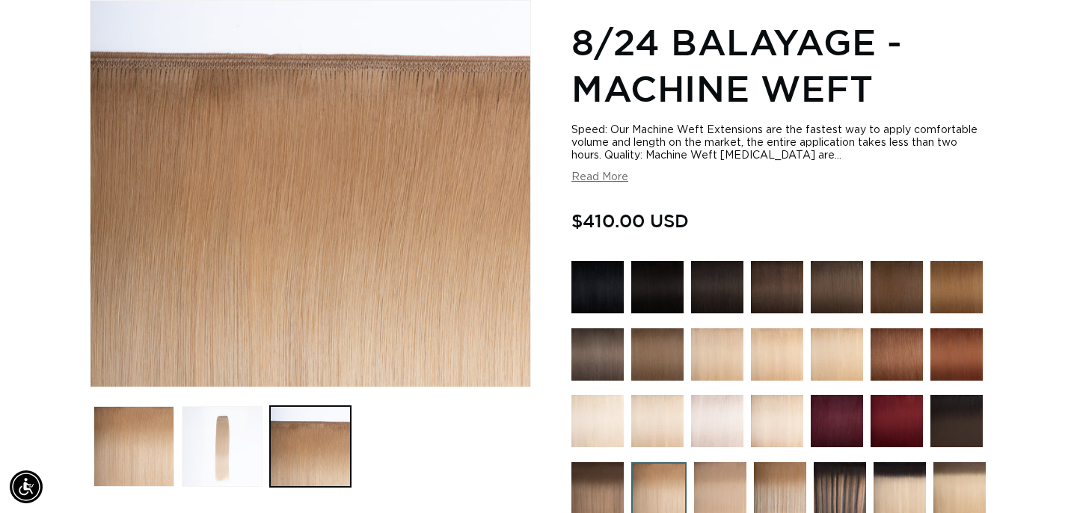
click at [248, 412] on button "Load image 2 in gallery view" at bounding box center [222, 446] width 81 height 81
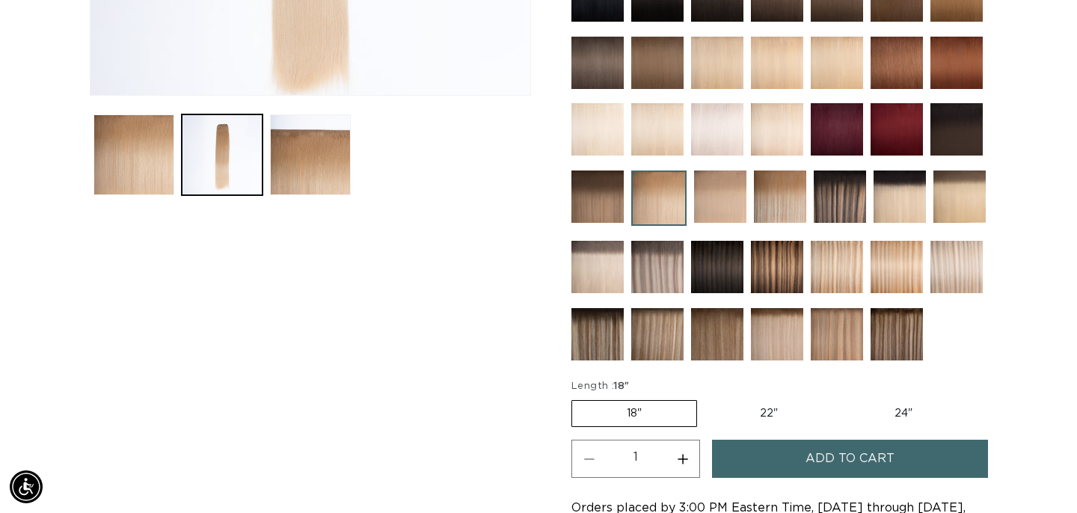
scroll to position [0, 971]
click at [786, 127] on img at bounding box center [777, 129] width 52 height 52
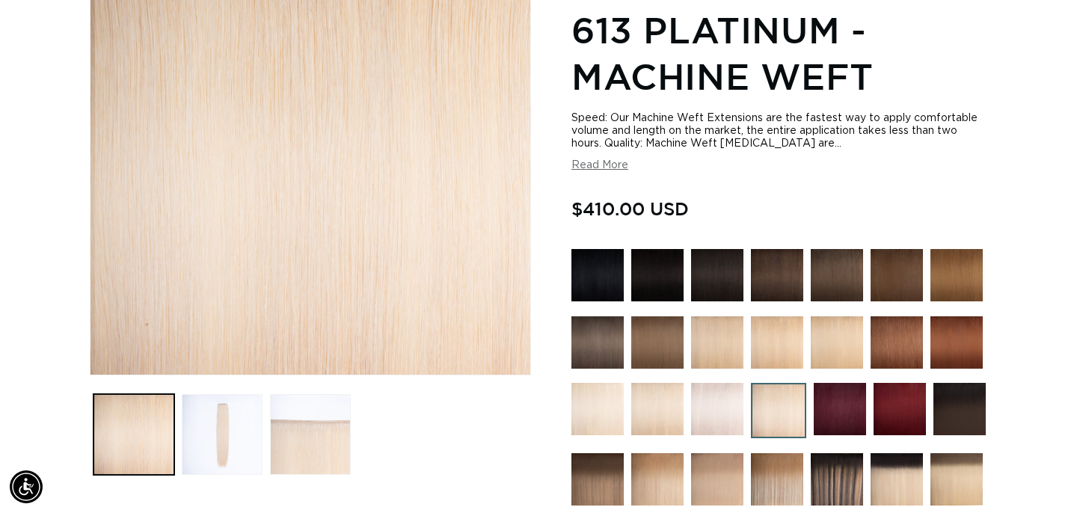
scroll to position [226, 0]
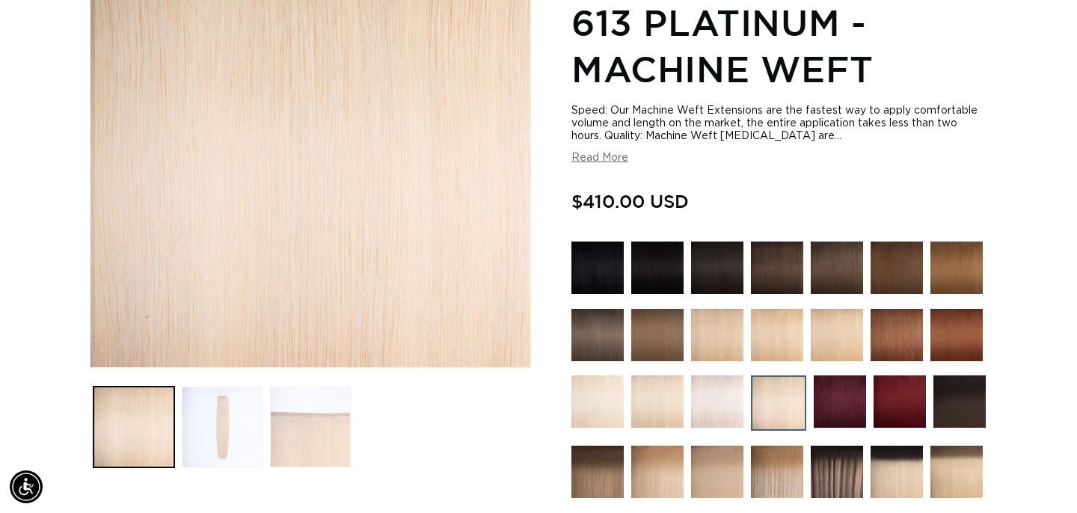
click at [731, 344] on img at bounding box center [717, 335] width 52 height 52
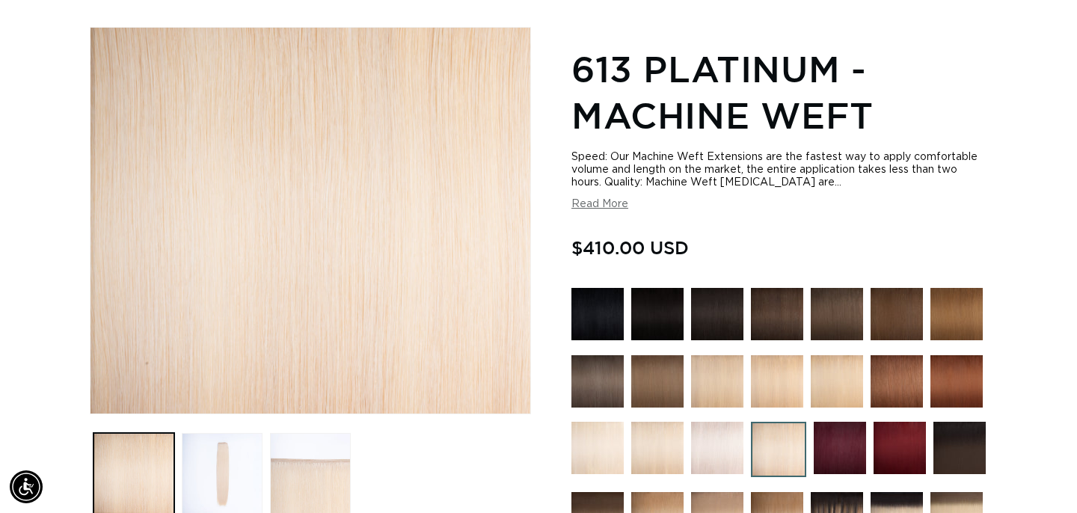
scroll to position [161, 0]
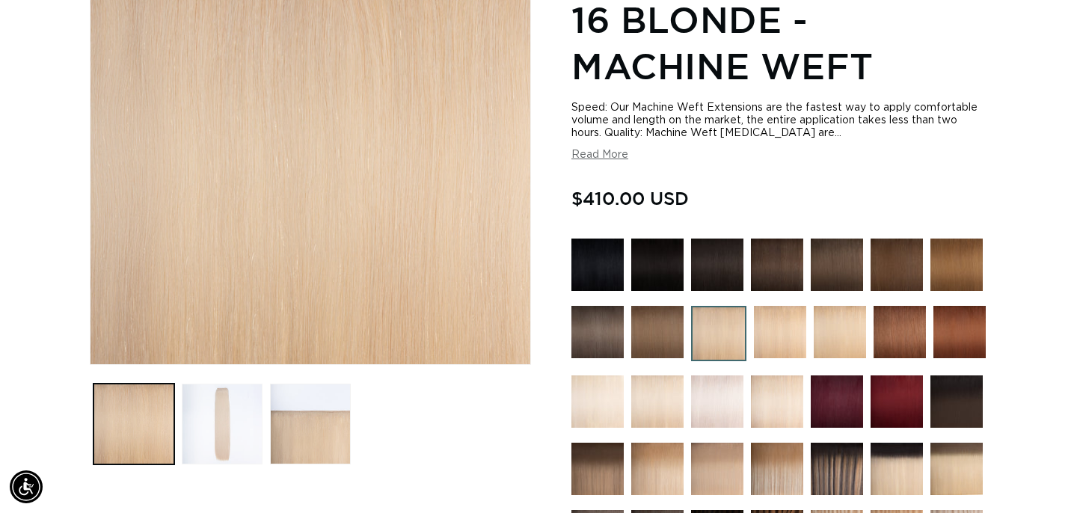
click at [185, 393] on button "Load image 2 in gallery view" at bounding box center [222, 424] width 81 height 81
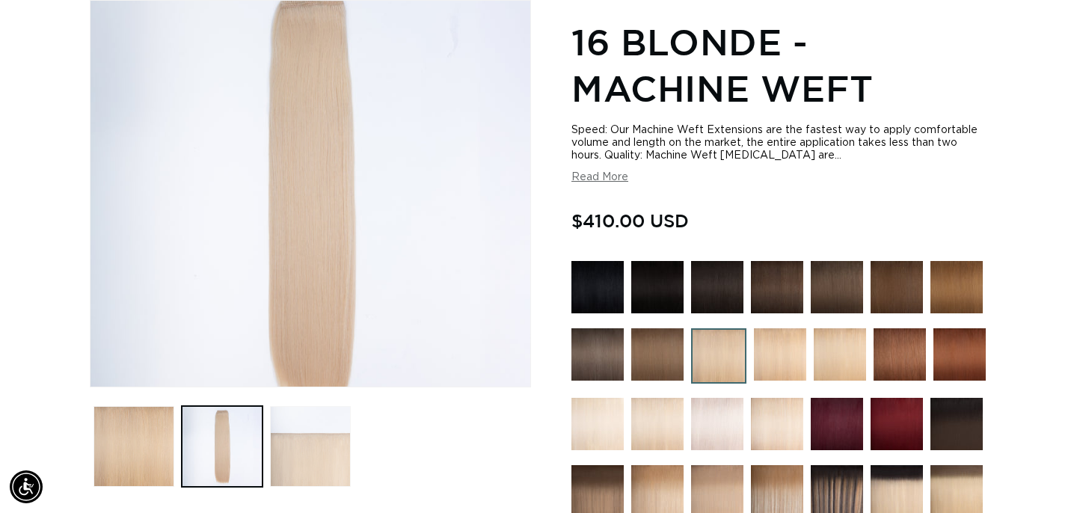
scroll to position [0, 971]
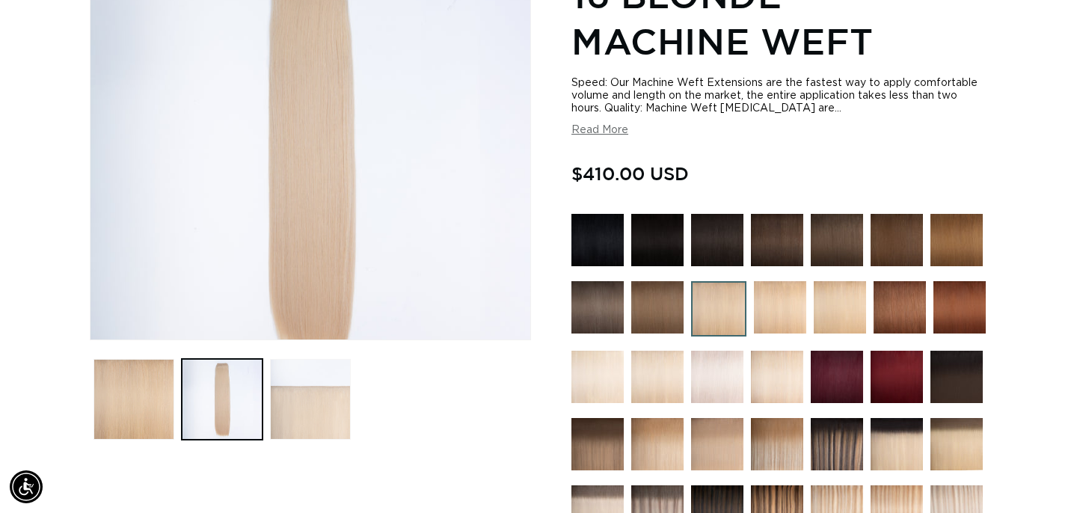
click at [340, 426] on button "Load image 3 in gallery view" at bounding box center [310, 399] width 81 height 81
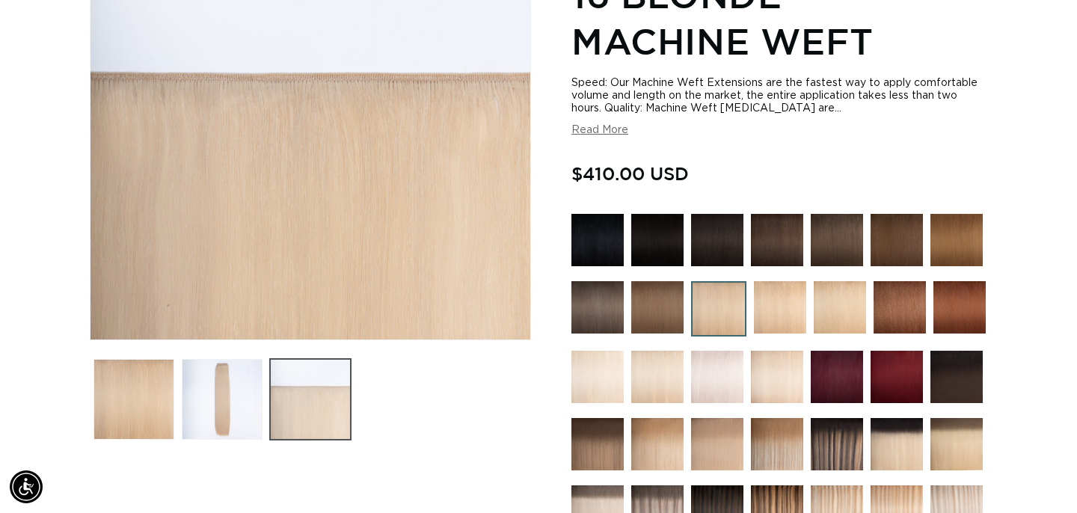
scroll to position [206, 0]
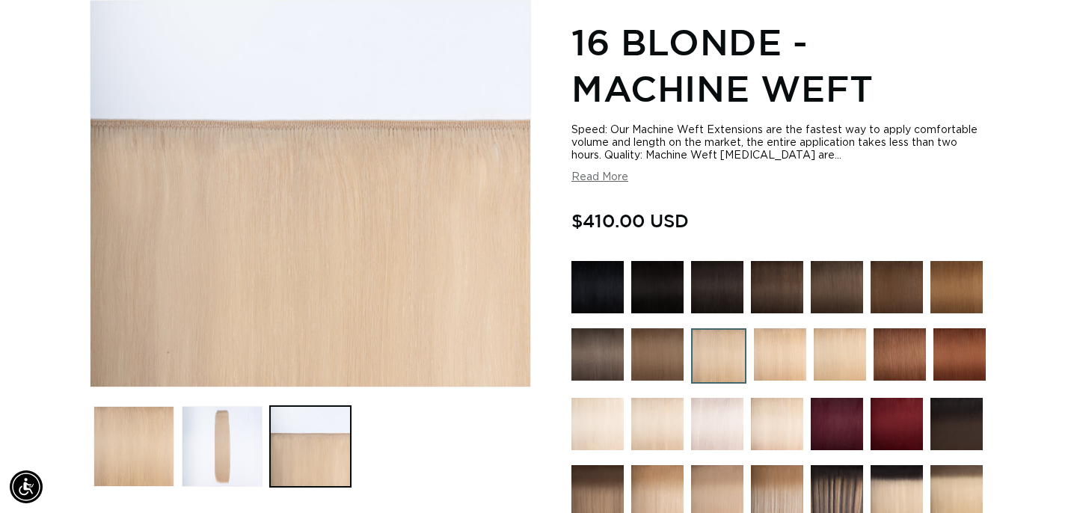
click at [785, 348] on img at bounding box center [780, 354] width 52 height 52
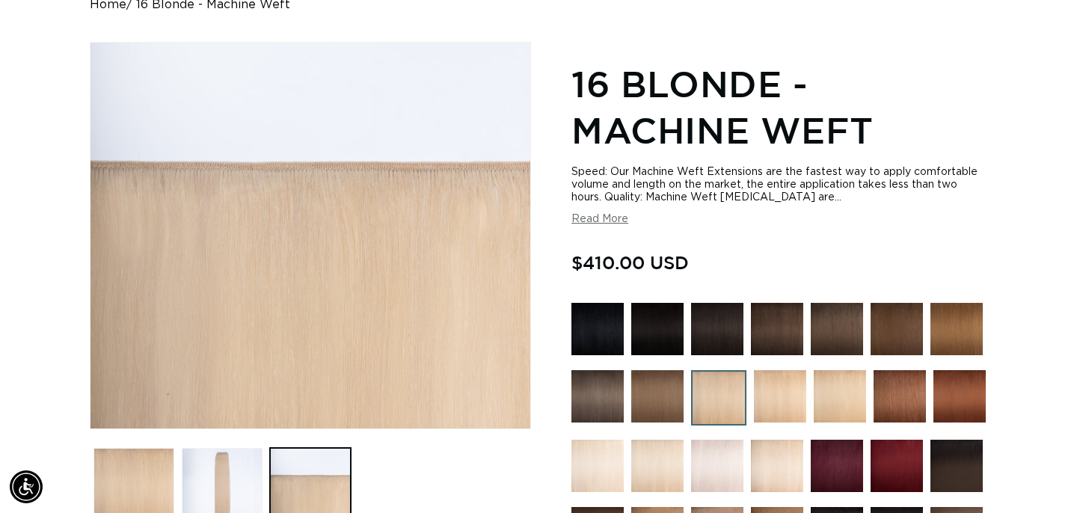
scroll to position [145, 0]
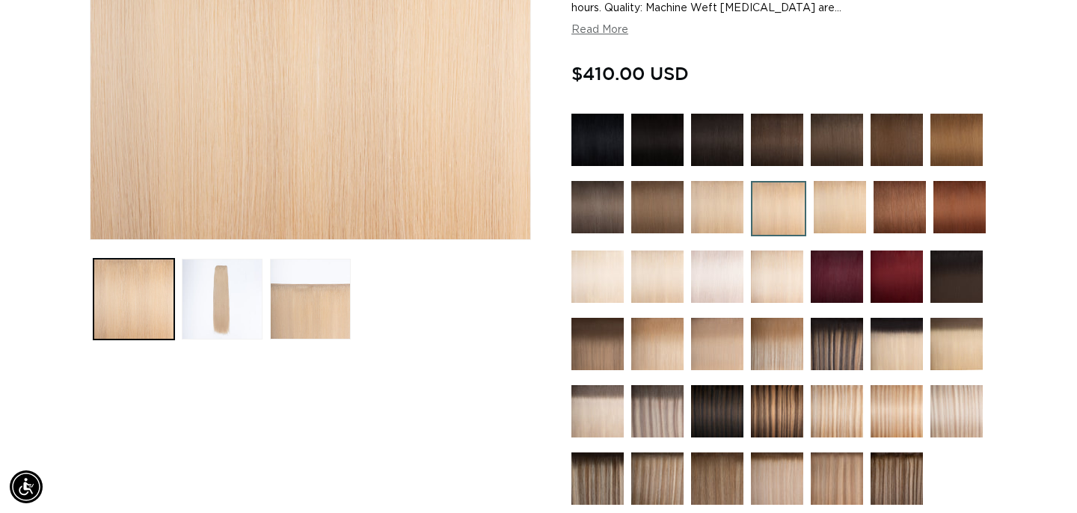
scroll to position [459, 0]
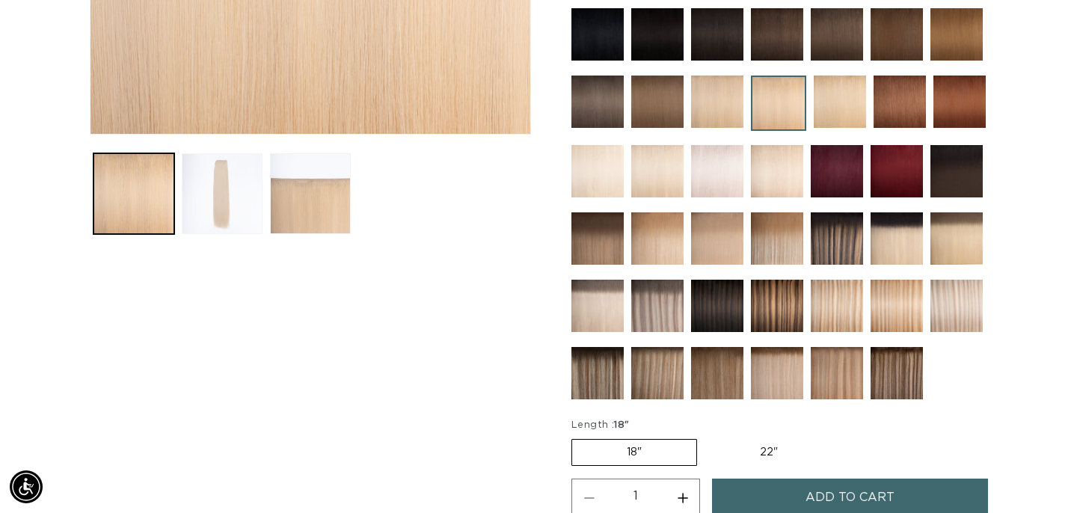
click at [257, 215] on button "Load image 2 in gallery view" at bounding box center [222, 193] width 81 height 81
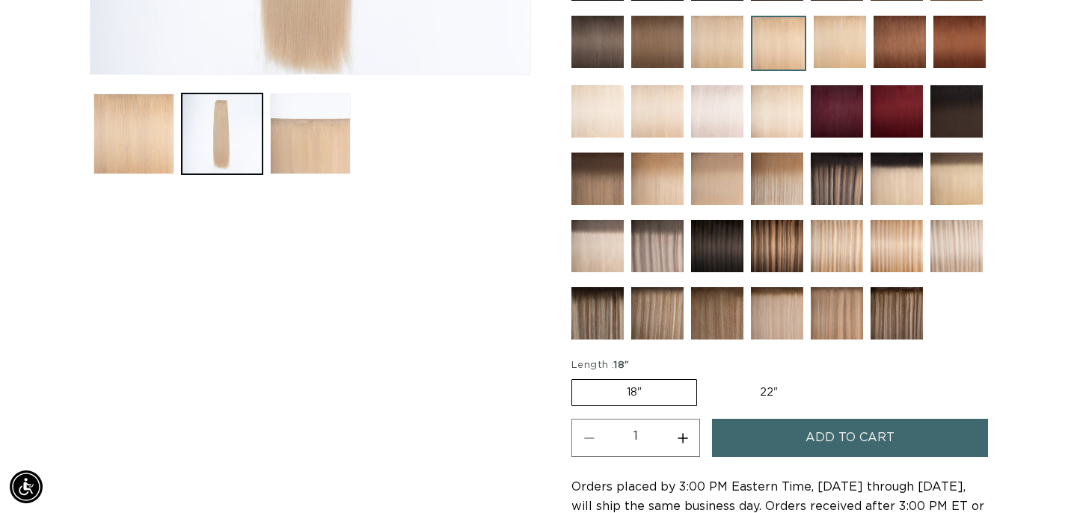
scroll to position [0, 0]
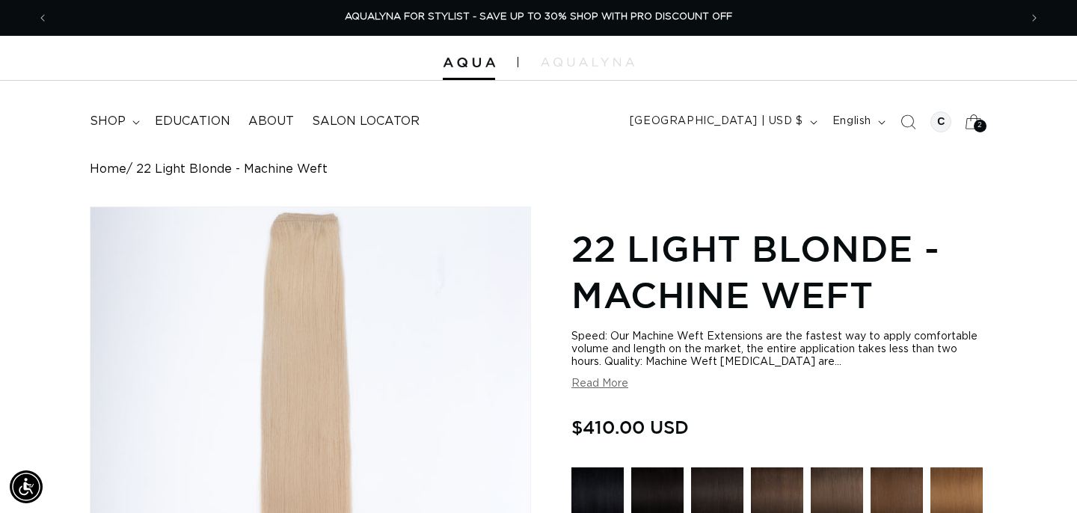
click at [961, 118] on icon at bounding box center [973, 121] width 35 height 35
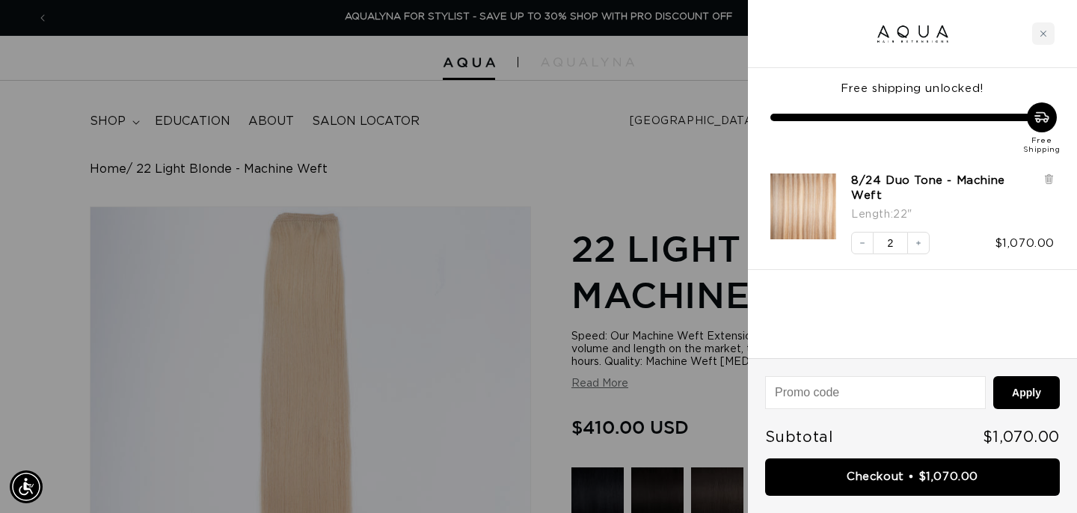
click at [803, 203] on img "8/24 Duo Tone - Machine Weft - 22&quot;" at bounding box center [803, 206] width 66 height 66
